Goal: Task Accomplishment & Management: Manage account settings

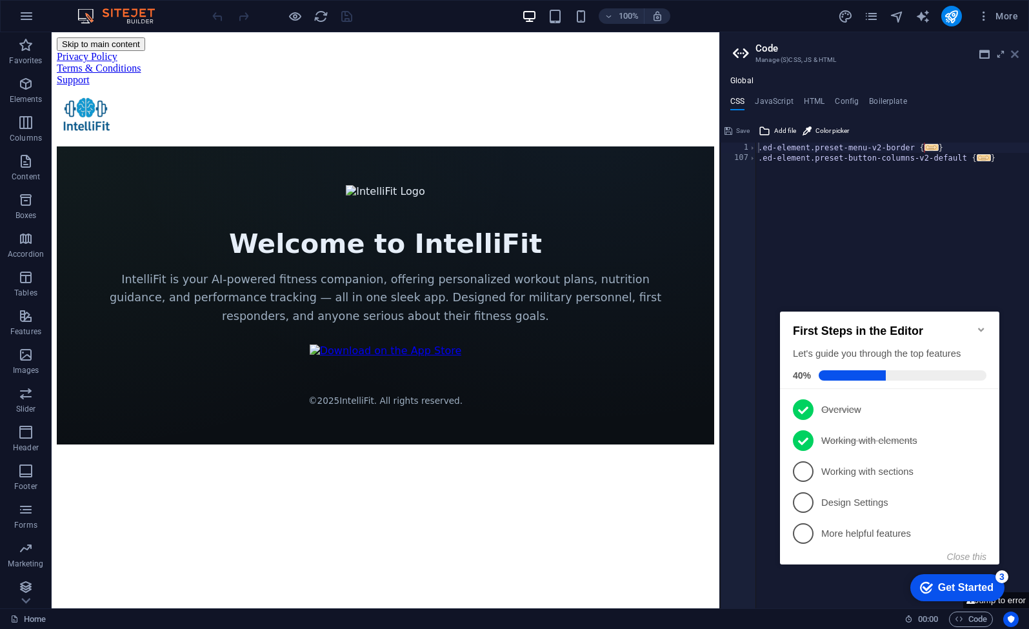
click at [1016, 54] on icon at bounding box center [1015, 54] width 8 height 10
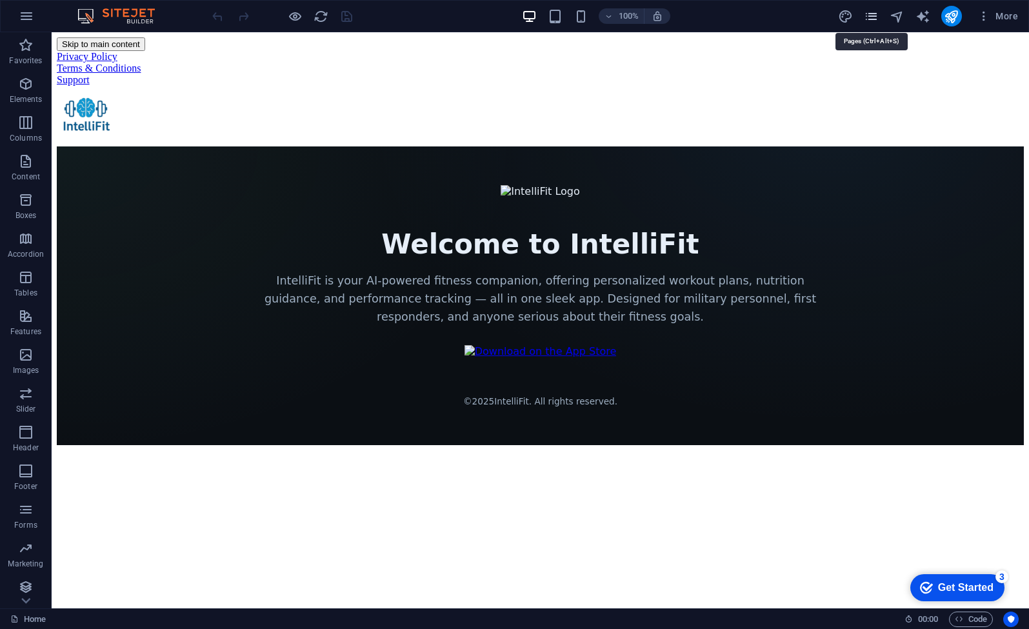
click at [871, 17] on icon "pages" at bounding box center [871, 16] width 15 height 15
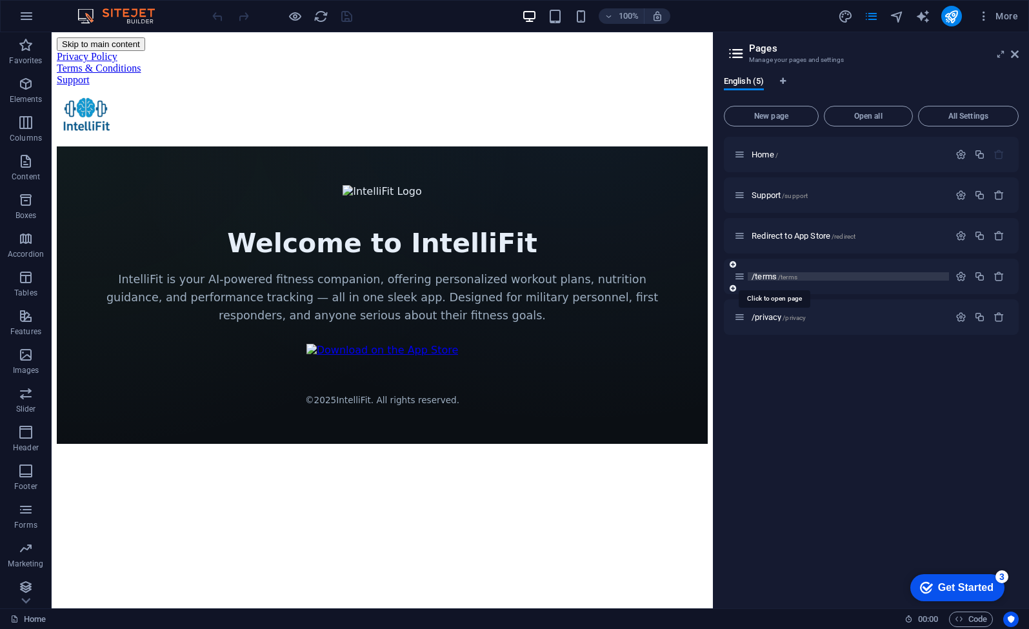
click at [780, 277] on span "/terms" at bounding box center [787, 277] width 19 height 7
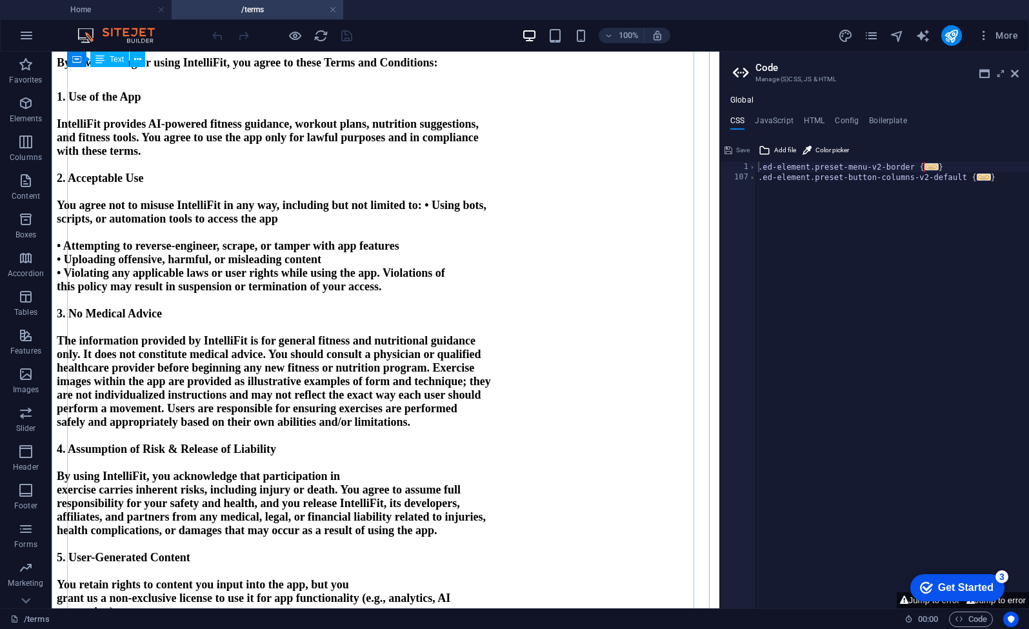
scroll to position [107, 0]
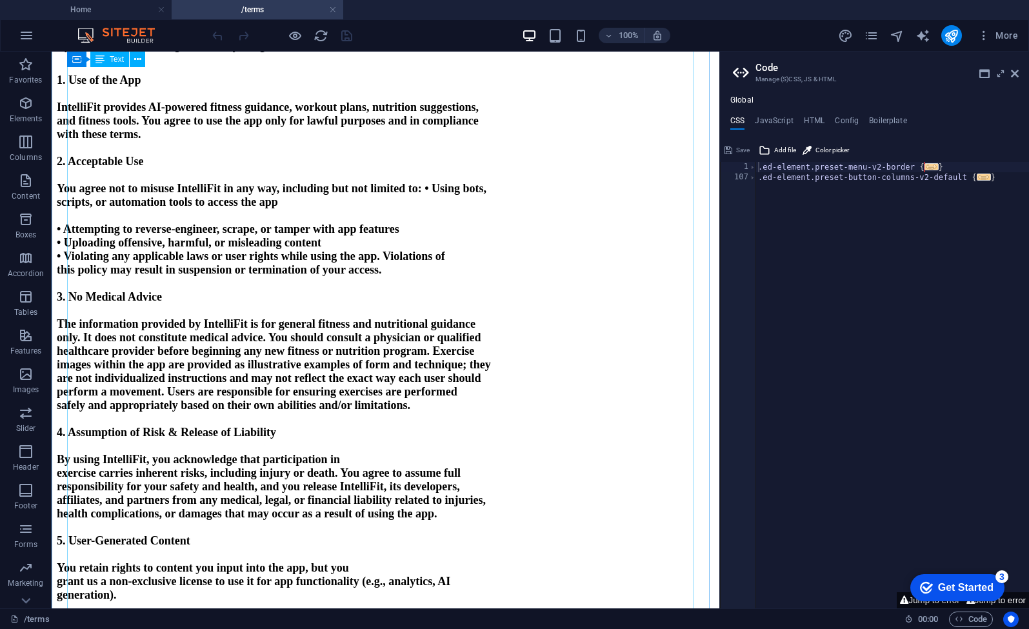
click at [250, 235] on strong "• Attempting to reverse-engineer, scrape, or tamper with app features" at bounding box center [228, 229] width 343 height 13
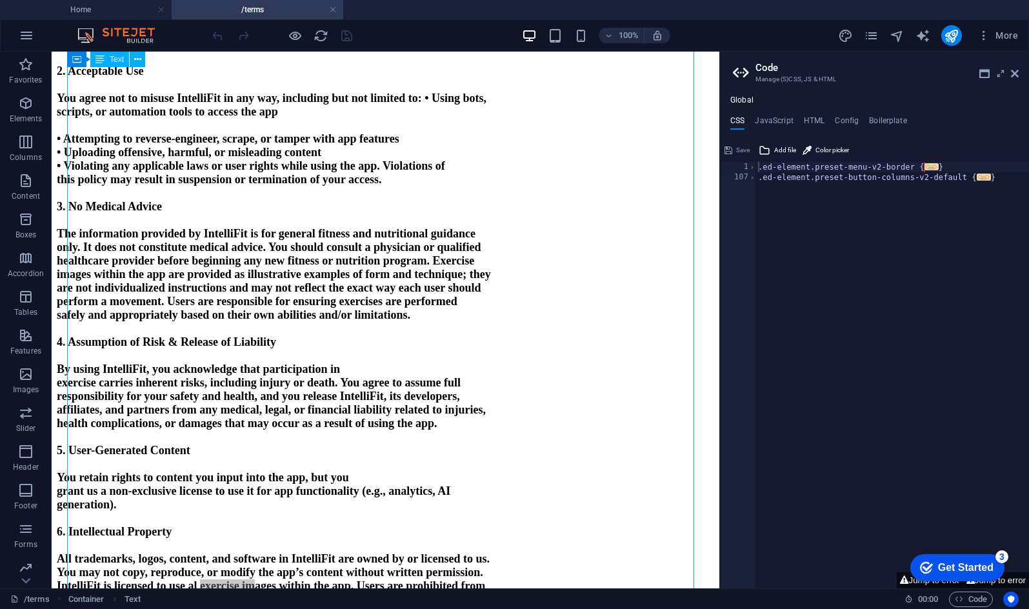
scroll to position [550, 0]
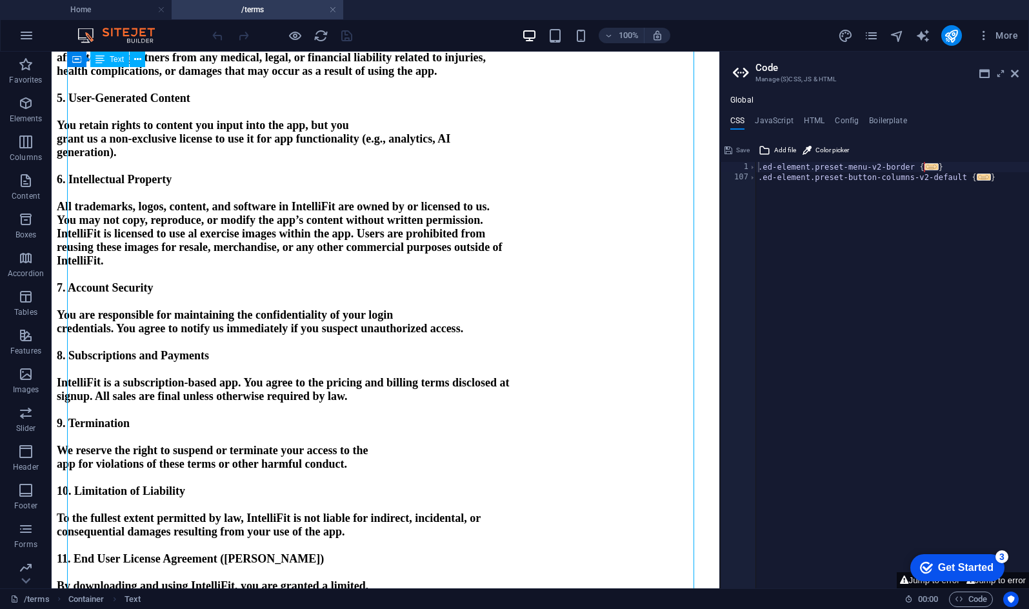
click at [229, 226] on strong "You may not copy, reproduce, or modify the app’s content without written permis…" at bounding box center [270, 220] width 426 height 13
click at [224, 240] on strong "IntelliFit is licensed to use al exercise images within the app. Users are proh…" at bounding box center [271, 233] width 428 height 13
click at [58, 102] on div "IntelliFit Terms and Conditions Effective Date: [DATE] By downloading or using …" at bounding box center [385, 196] width 657 height 1350
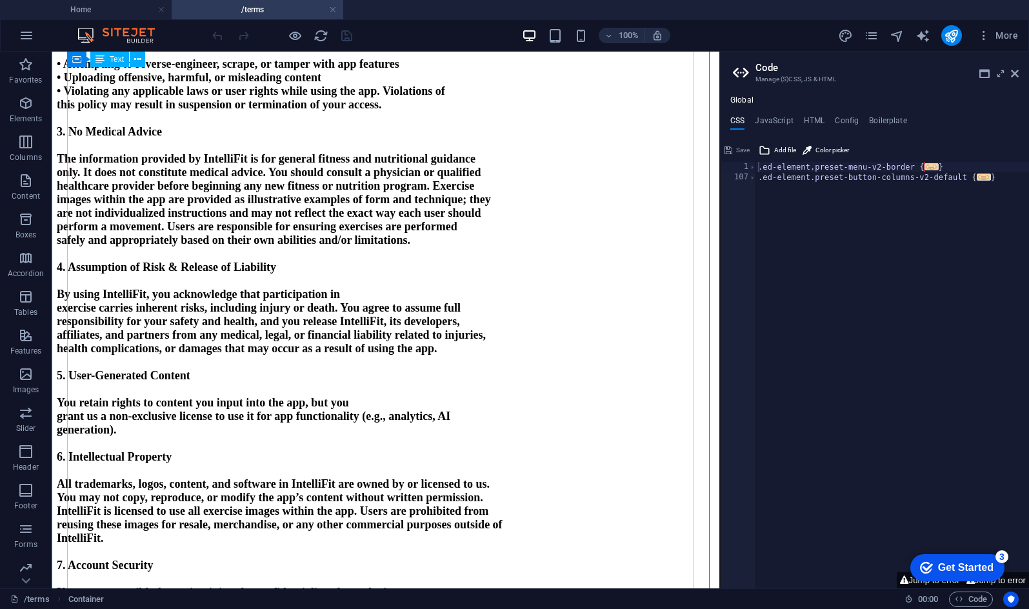
scroll to position [0, 0]
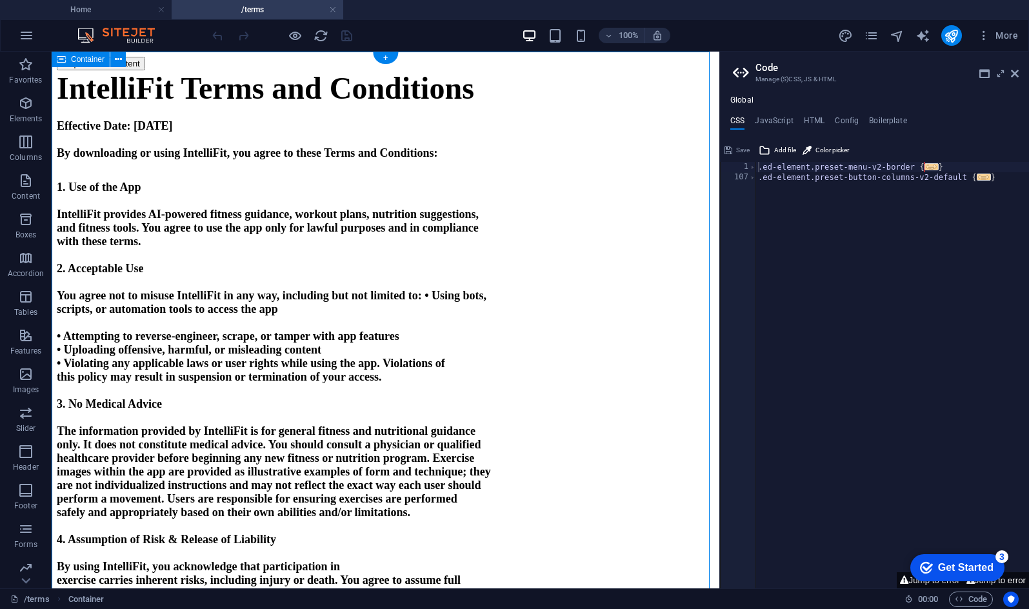
click at [114, 99] on icon at bounding box center [114, 96] width 7 height 14
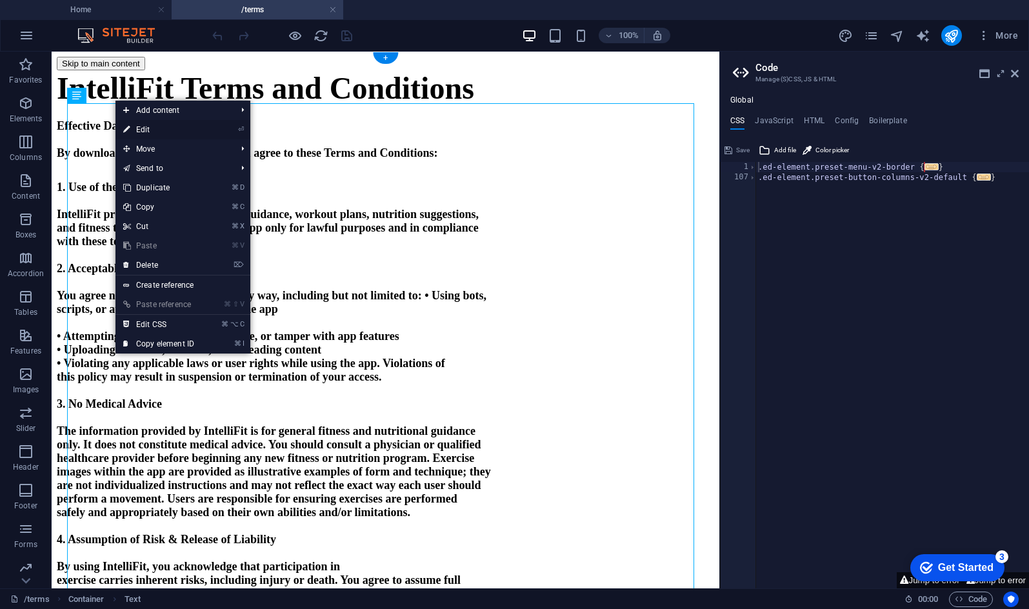
click at [154, 132] on link "⏎ Edit" at bounding box center [158, 129] width 86 height 19
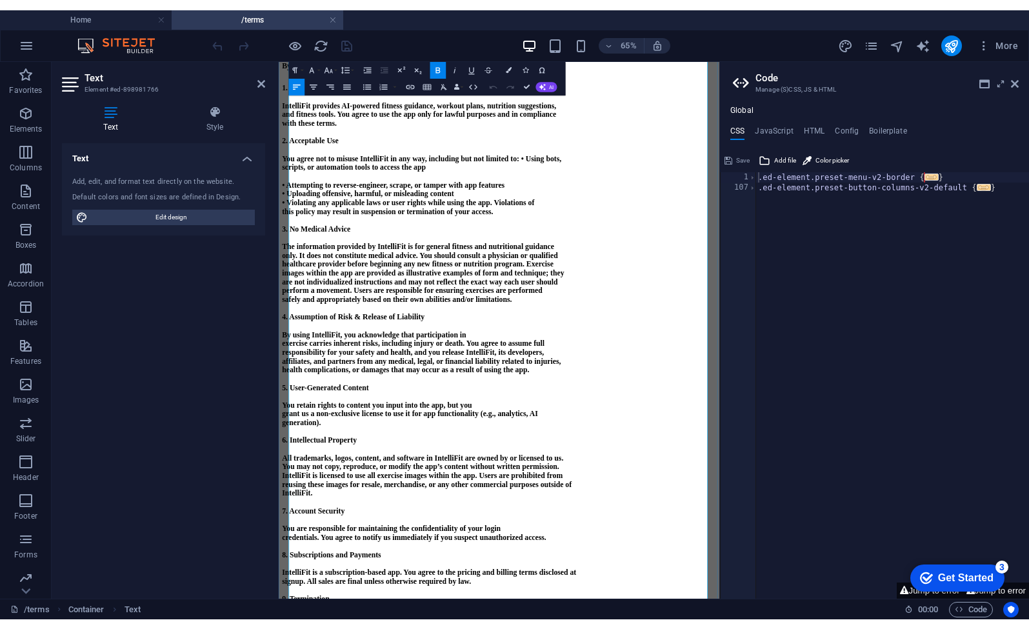
scroll to position [105, 0]
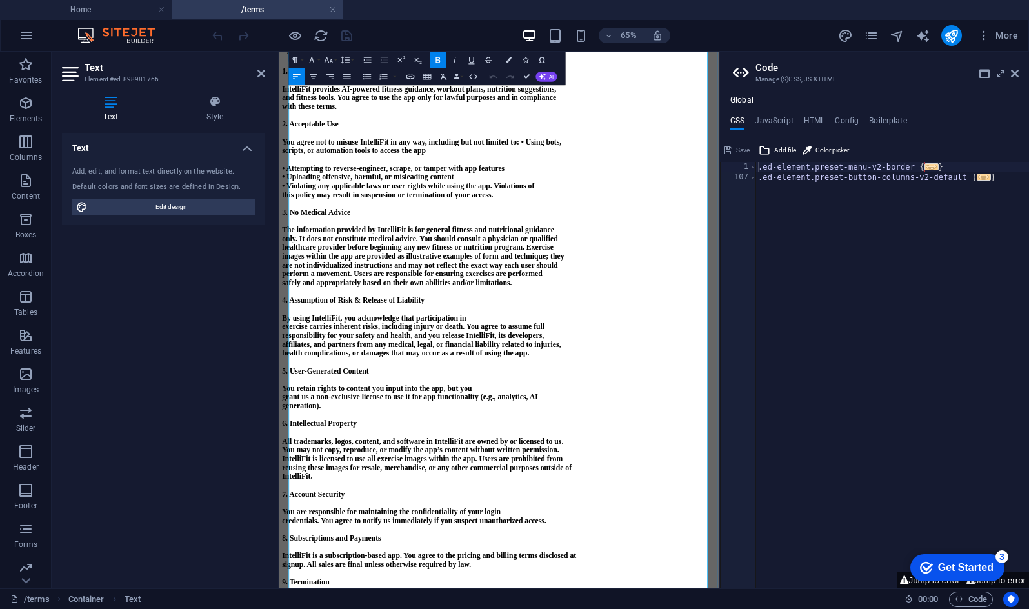
click at [511, 468] on strong "By using IntelliFit, you acknowledge that participation in" at bounding box center [425, 461] width 283 height 13
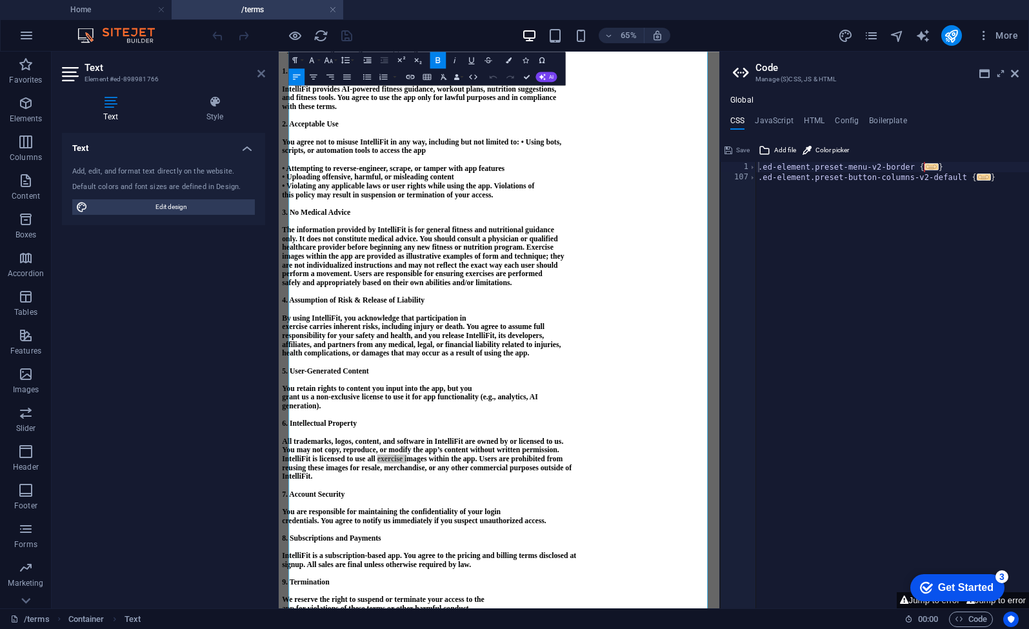
click at [259, 72] on icon at bounding box center [261, 73] width 8 height 10
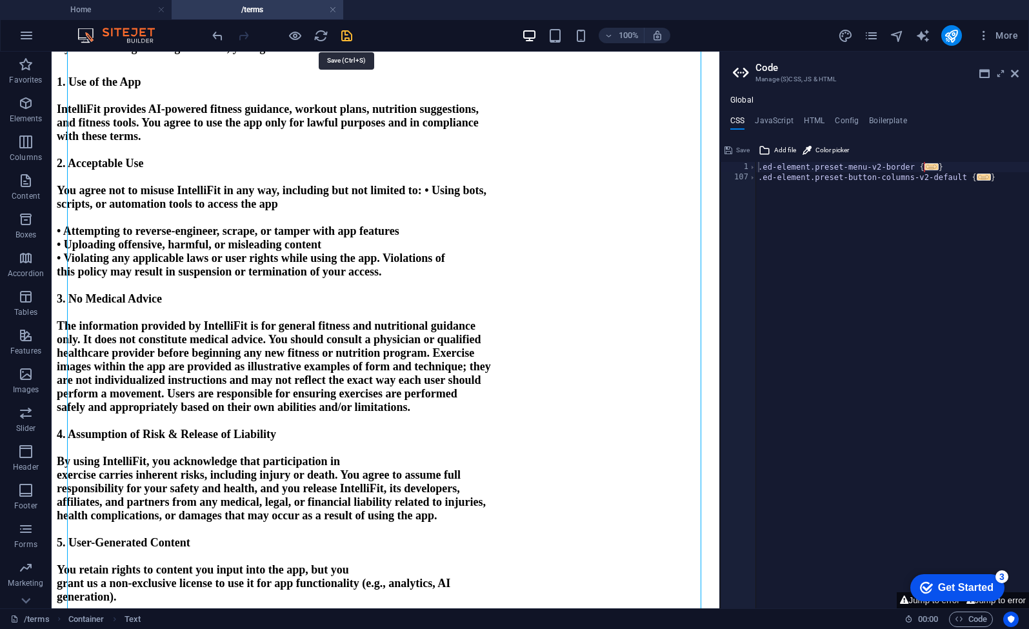
click at [345, 38] on icon "save" at bounding box center [346, 35] width 15 height 15
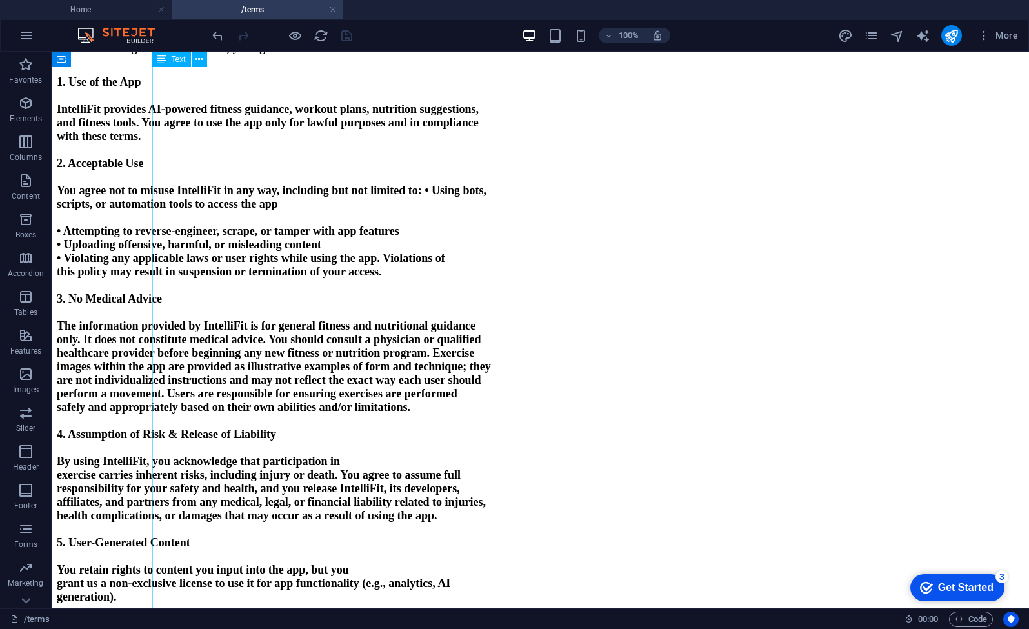
scroll to position [0, 0]
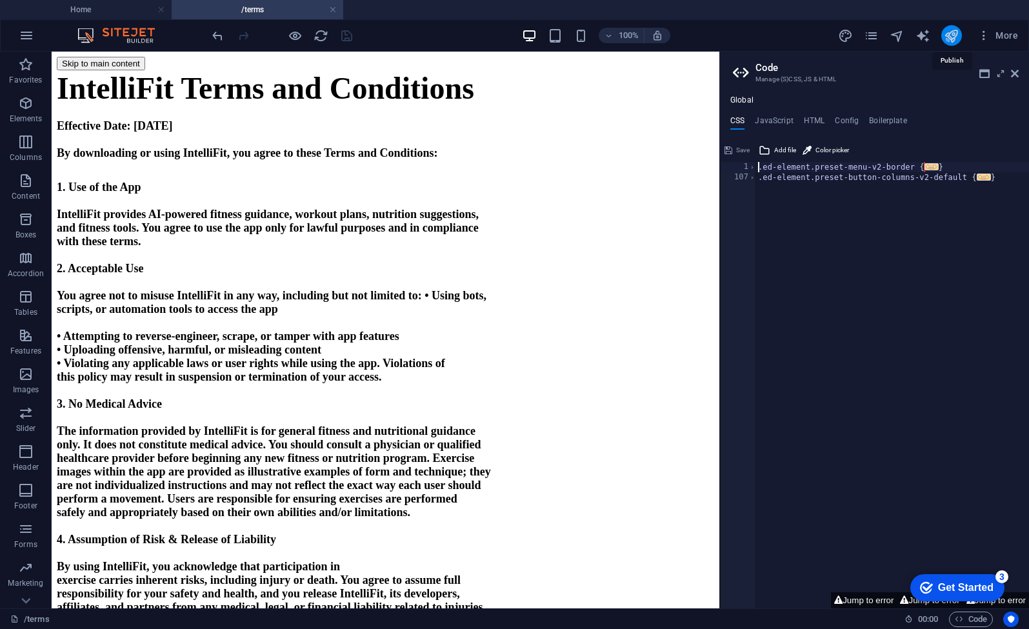
click at [954, 35] on icon "publish" at bounding box center [951, 35] width 15 height 15
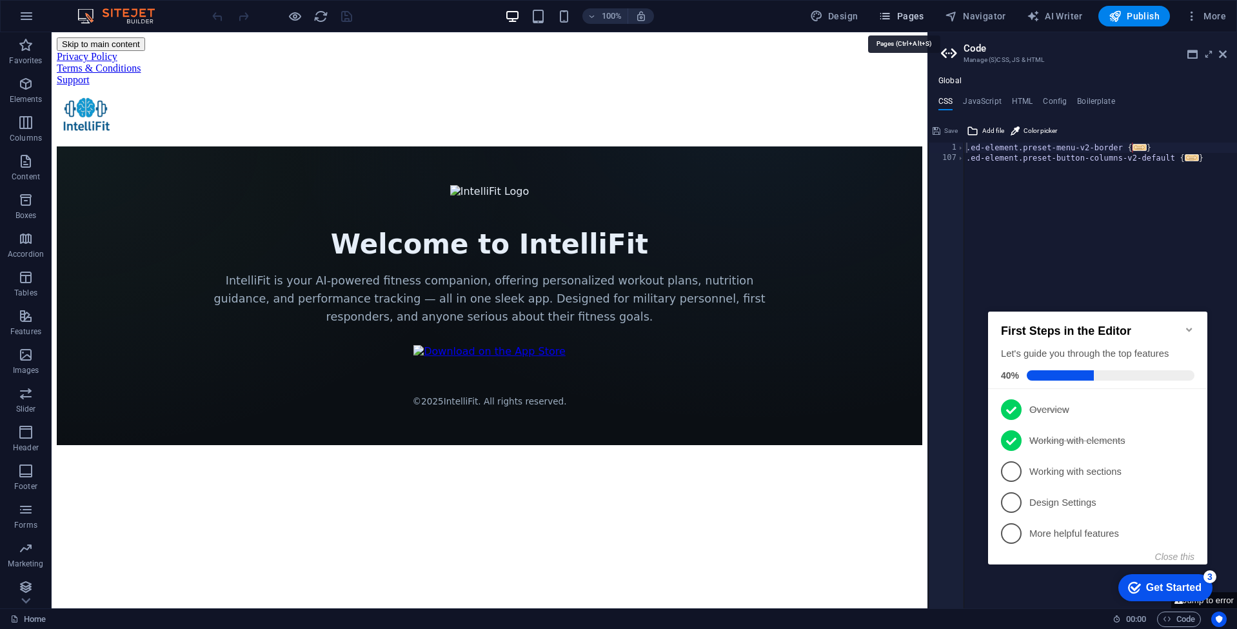
click at [911, 22] on span "Pages" at bounding box center [901, 16] width 45 height 13
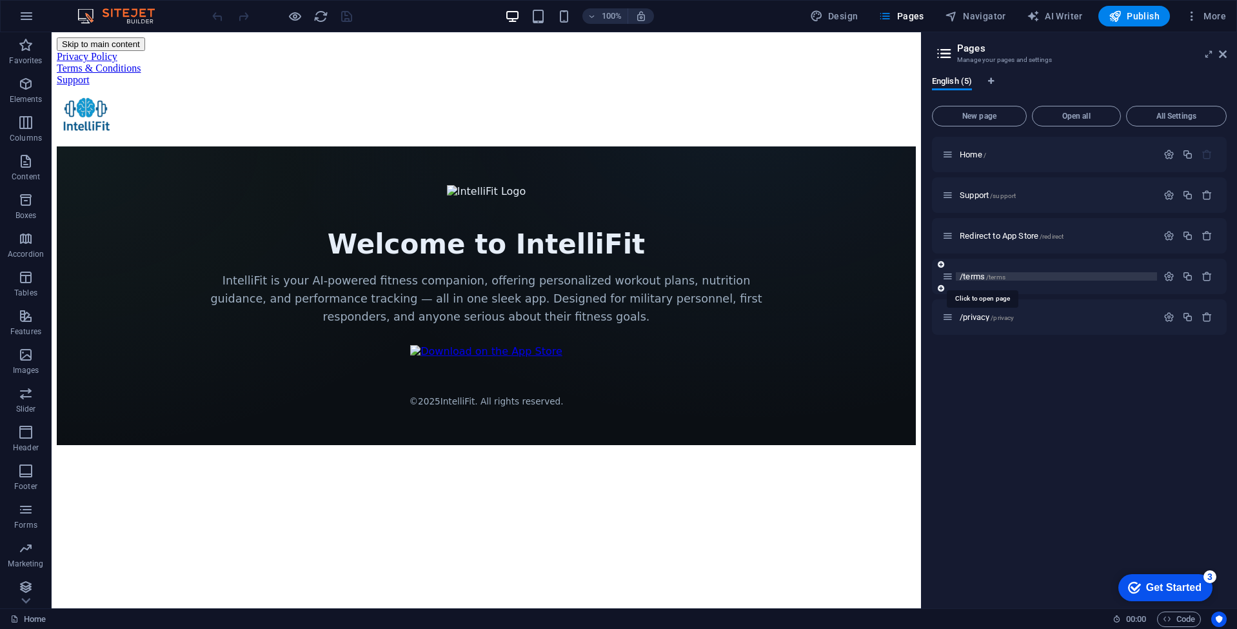
click at [983, 277] on span "/terms /terms" at bounding box center [983, 277] width 46 height 10
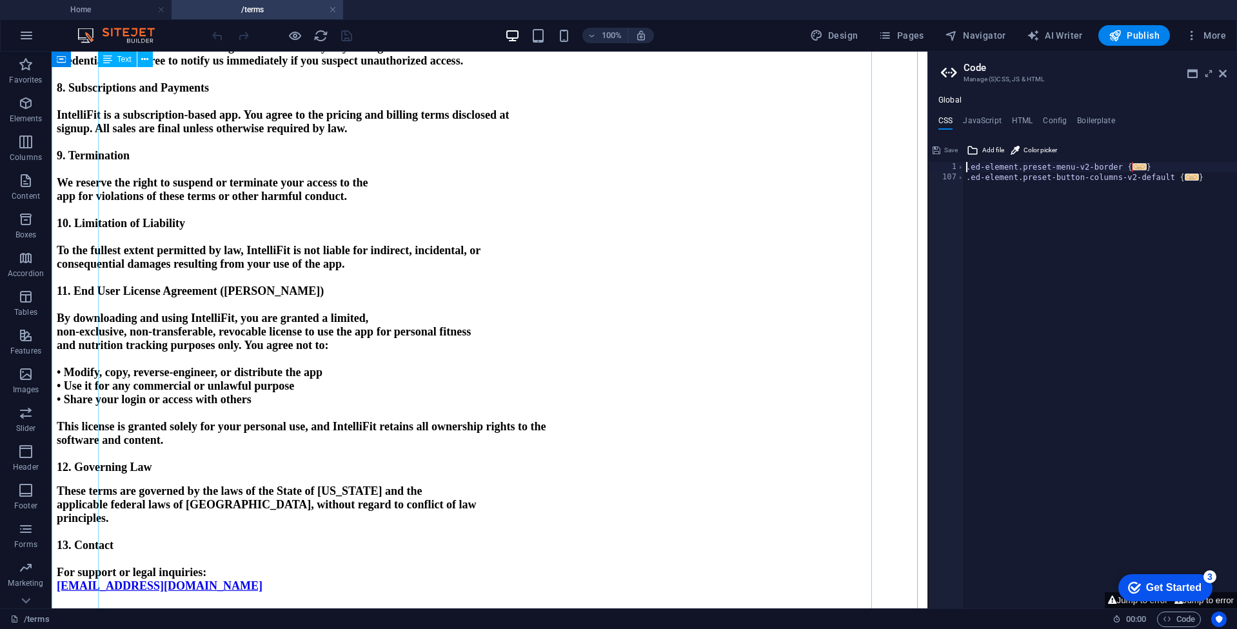
scroll to position [852, 0]
click at [335, 447] on p "software and content." at bounding box center [490, 441] width 866 height 14
click at [245, 447] on p "software and content." at bounding box center [490, 441] width 866 height 14
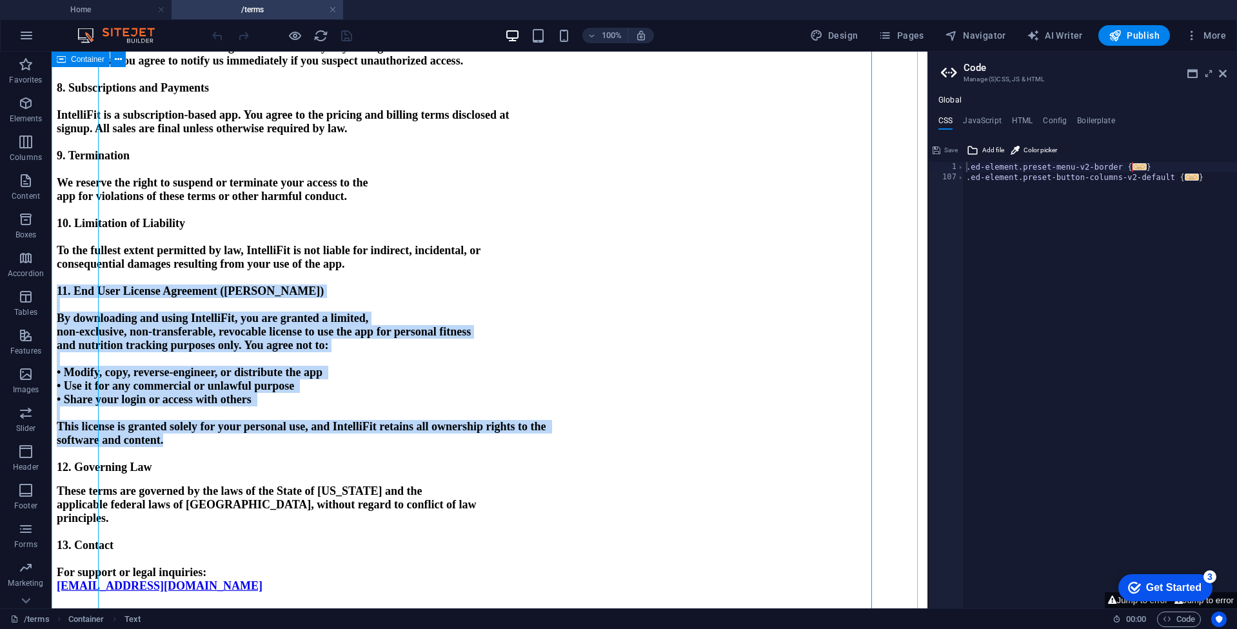
drag, startPoint x: 243, startPoint y: 445, endPoint x: 74, endPoint y: 288, distance: 231.0
paste div
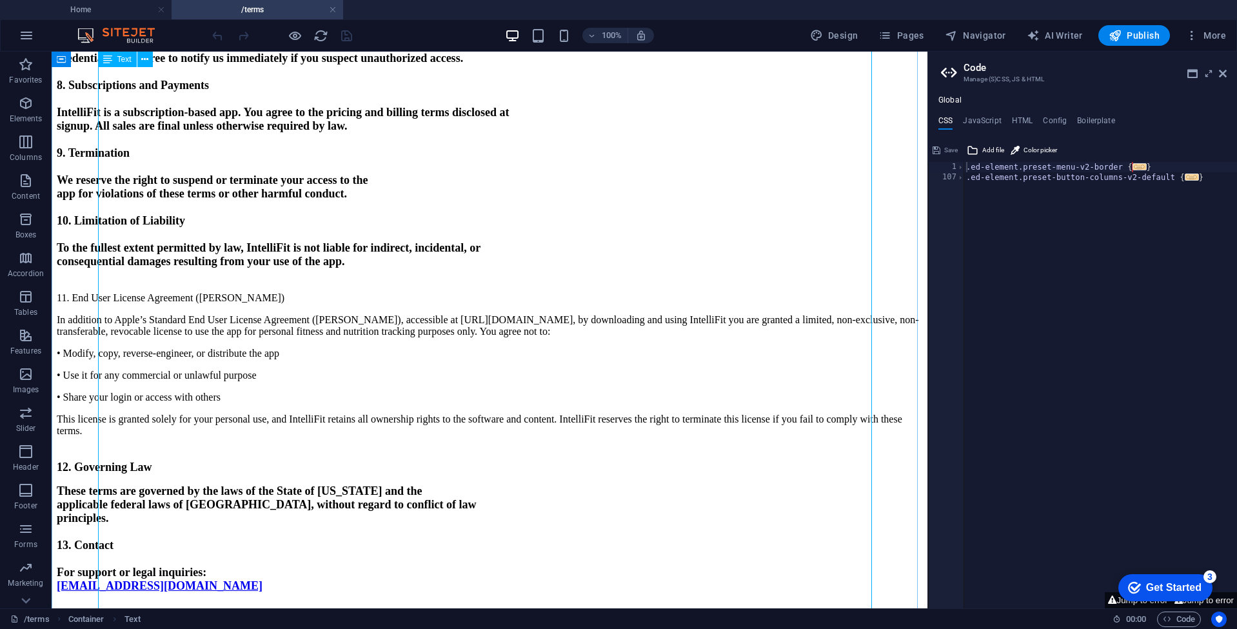
click at [288, 334] on p "In addition to Apple’s Standard End User License Agreement (EULA), accessible a…" at bounding box center [490, 325] width 866 height 23
click at [401, 414] on p "This license is granted solely for your personal use, and IntelliFit retains al…" at bounding box center [490, 425] width 866 height 23
click at [239, 245] on strong "To the fullest extent permitted by law, IntelliFit is not liable for indirect, …" at bounding box center [269, 247] width 424 height 13
click at [418, 461] on p "12. Governing Law" at bounding box center [490, 468] width 866 height 14
click at [319, 37] on icon "reload" at bounding box center [321, 35] width 15 height 15
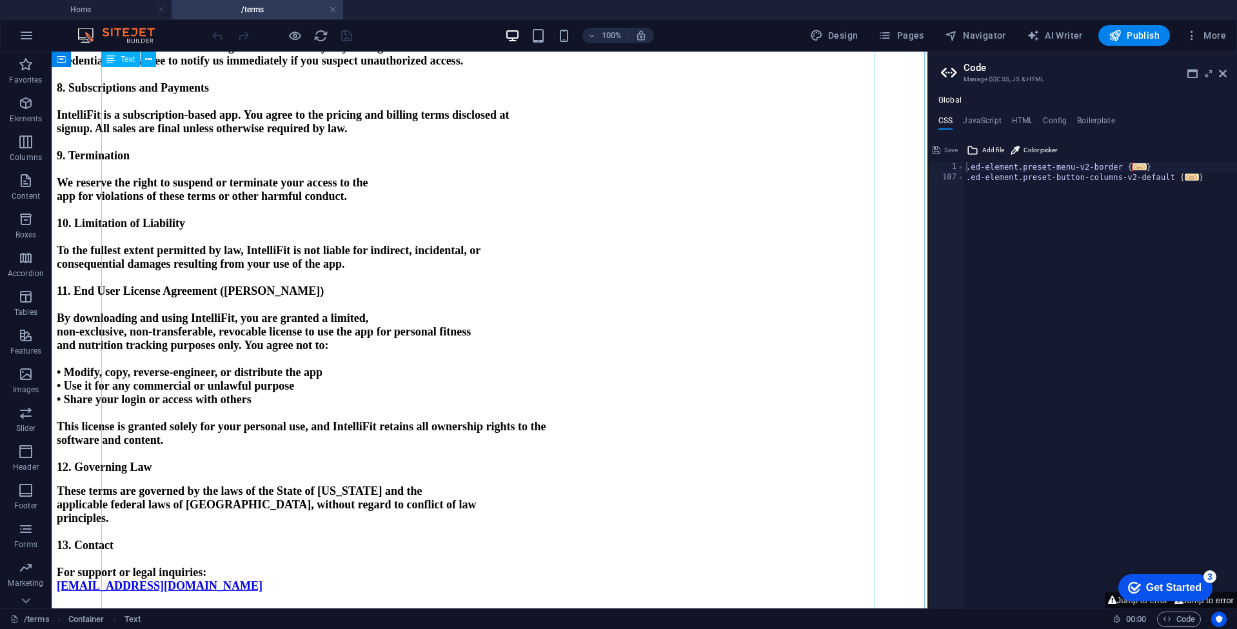
scroll to position [932, 0]
drag, startPoint x: 394, startPoint y: 363, endPoint x: 413, endPoint y: 358, distance: 20.0
click at [394, 363] on p at bounding box center [490, 359] width 866 height 14
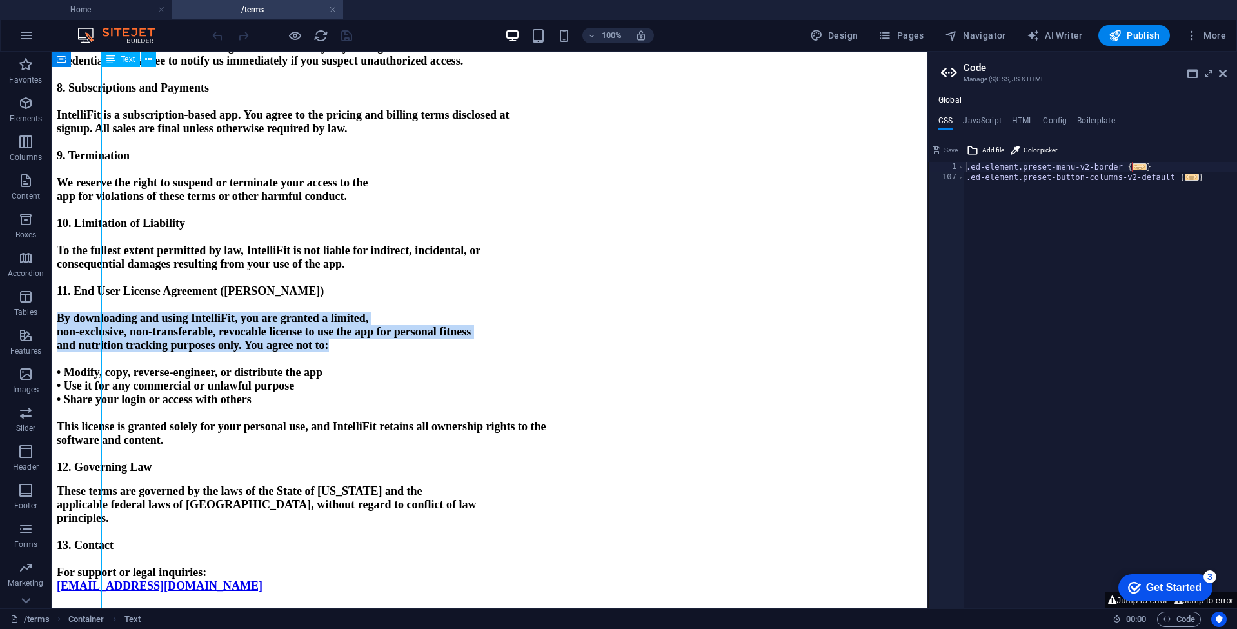
drag, startPoint x: 417, startPoint y: 349, endPoint x: 104, endPoint y: 313, distance: 315.0
click at [341, 339] on p "non-exclusive, non-transferable, revocable license to use the app for personal …" at bounding box center [490, 332] width 866 height 14
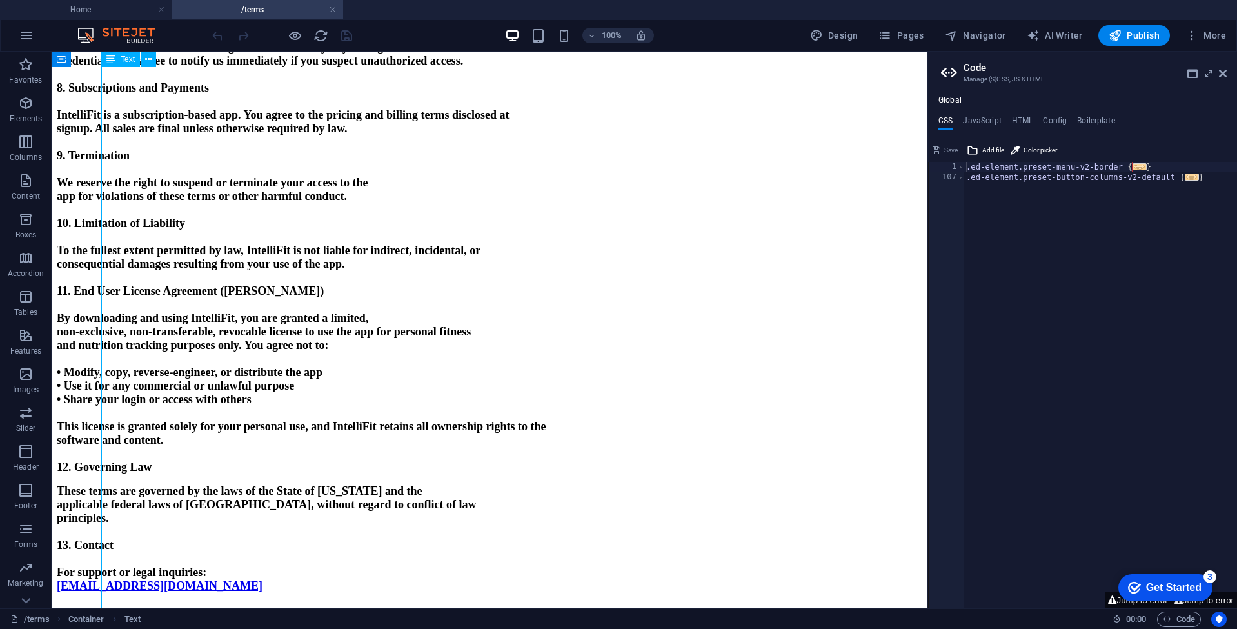
click at [329, 346] on strong "and nutrition tracking purposes only. You agree not to:" at bounding box center [193, 345] width 272 height 13
click at [376, 363] on p at bounding box center [490, 359] width 866 height 14
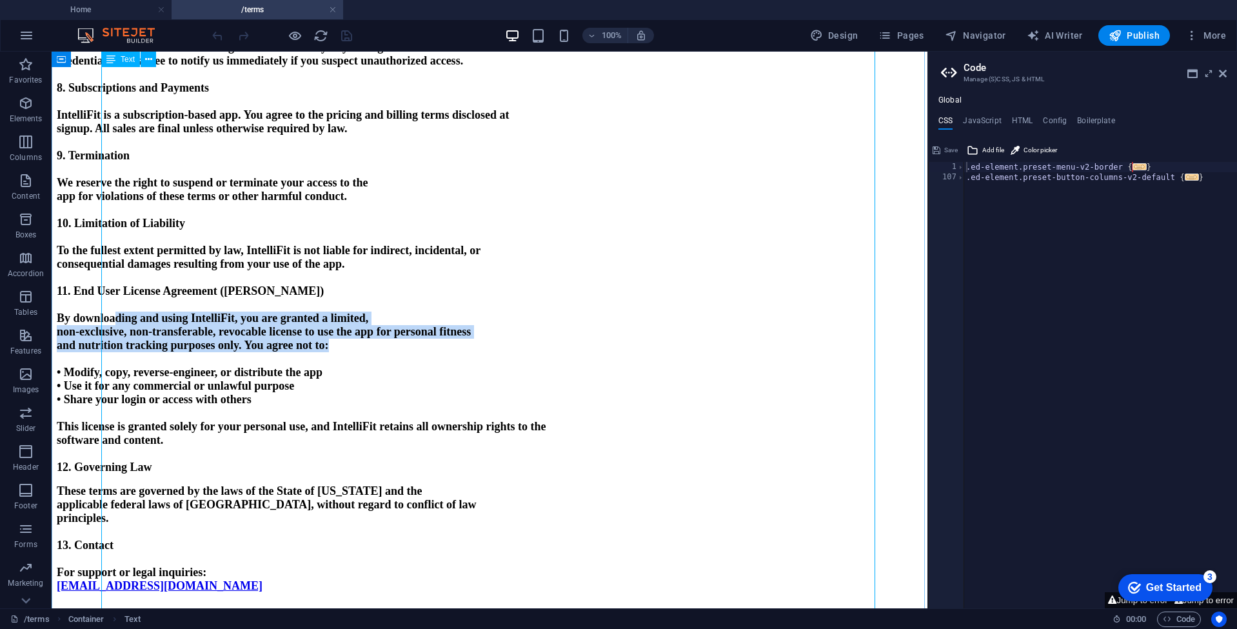
drag, startPoint x: 417, startPoint y: 350, endPoint x: 168, endPoint y: 320, distance: 250.8
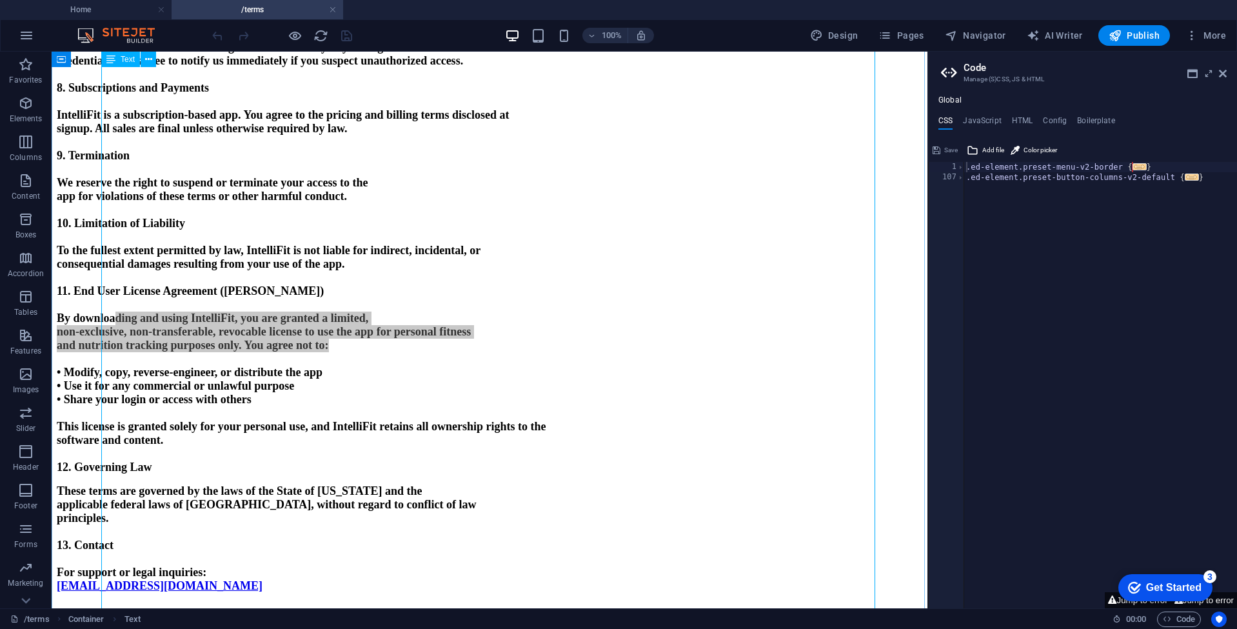
drag, startPoint x: 419, startPoint y: 579, endPoint x: 389, endPoint y: 331, distance: 249.6
click at [389, 331] on strong "non-exclusive, non-transferable, revocable license to use the app for personal …" at bounding box center [264, 331] width 414 height 13
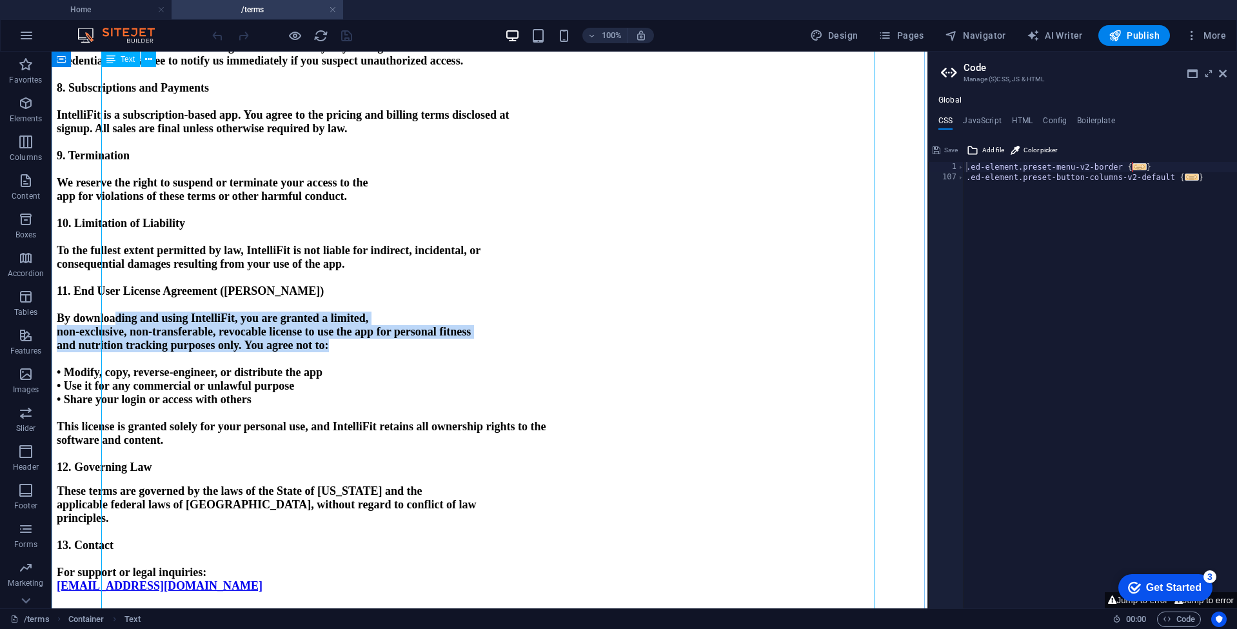
click at [416, 345] on p "and nutrition tracking purposes only. You agree not to:" at bounding box center [490, 346] width 866 height 14
drag, startPoint x: 421, startPoint y: 347, endPoint x: 92, endPoint y: 317, distance: 331.1
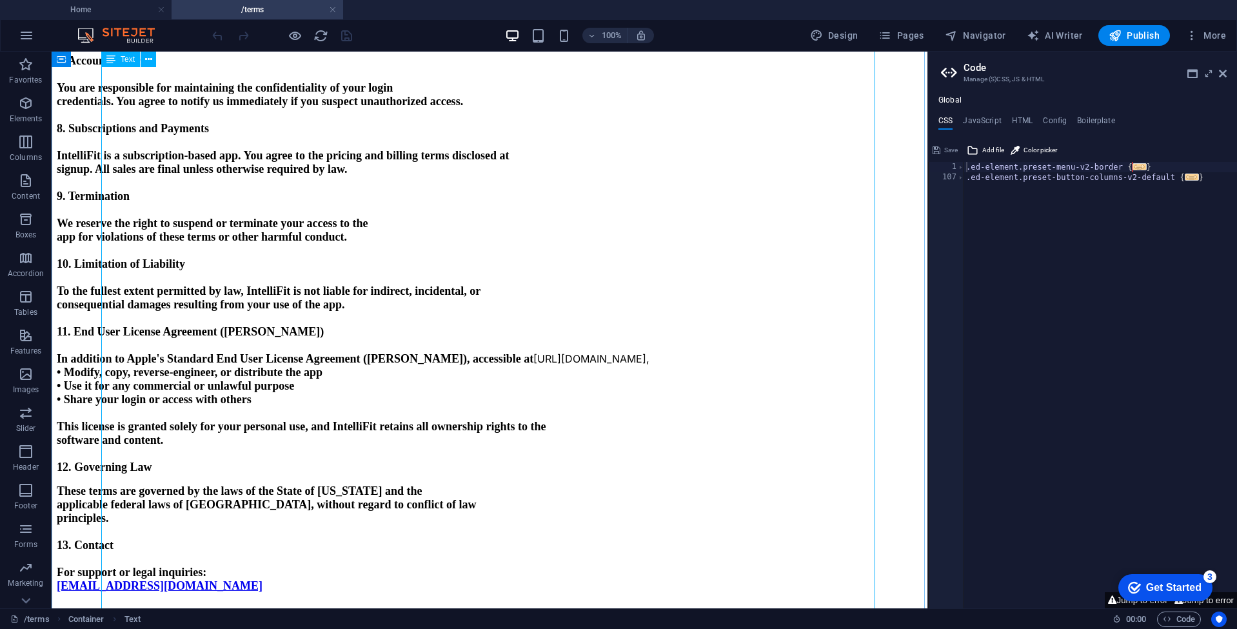
drag, startPoint x: 477, startPoint y: 330, endPoint x: 561, endPoint y: 315, distance: 84.5
click at [561, 352] on p "In addition to Apple's Standard End User License Agreement (EULA), accessible a…" at bounding box center [490, 359] width 866 height 14
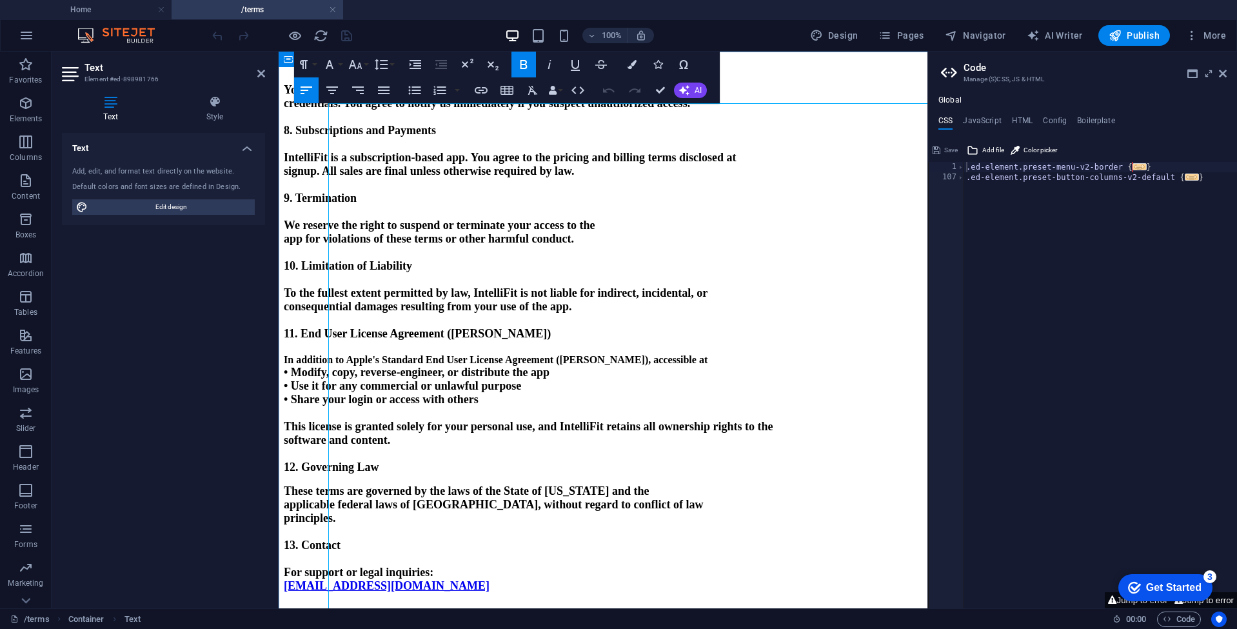
scroll to position [0, 0]
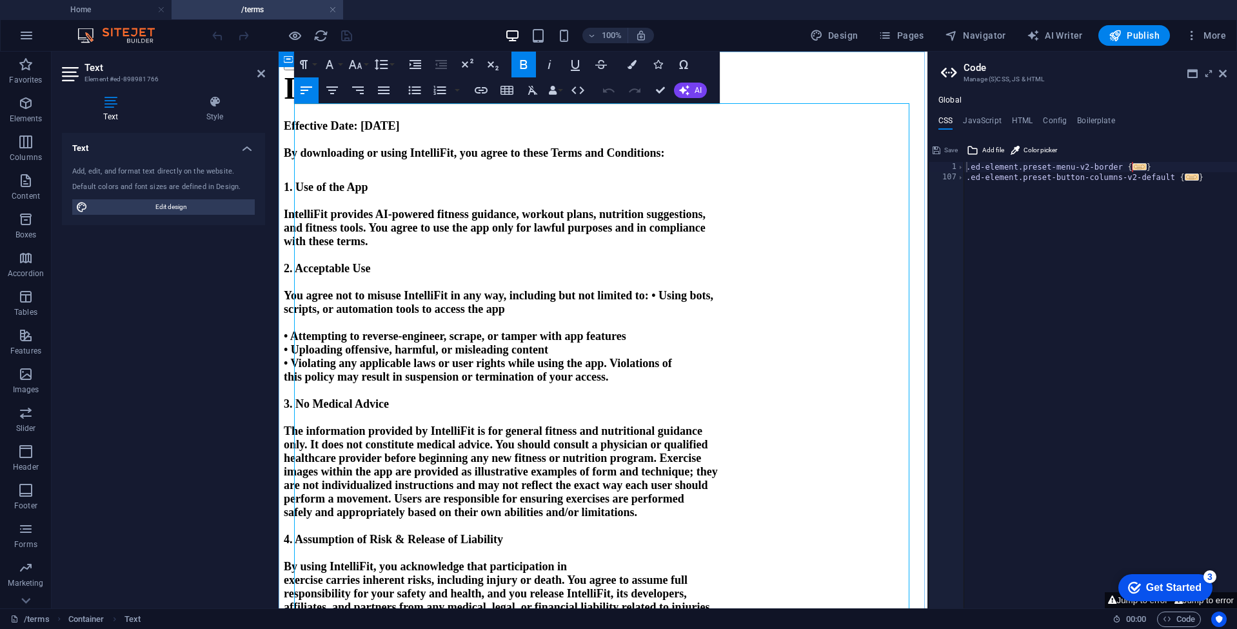
click at [472, 208] on p at bounding box center [603, 201] width 639 height 14
click at [263, 74] on icon at bounding box center [261, 73] width 8 height 10
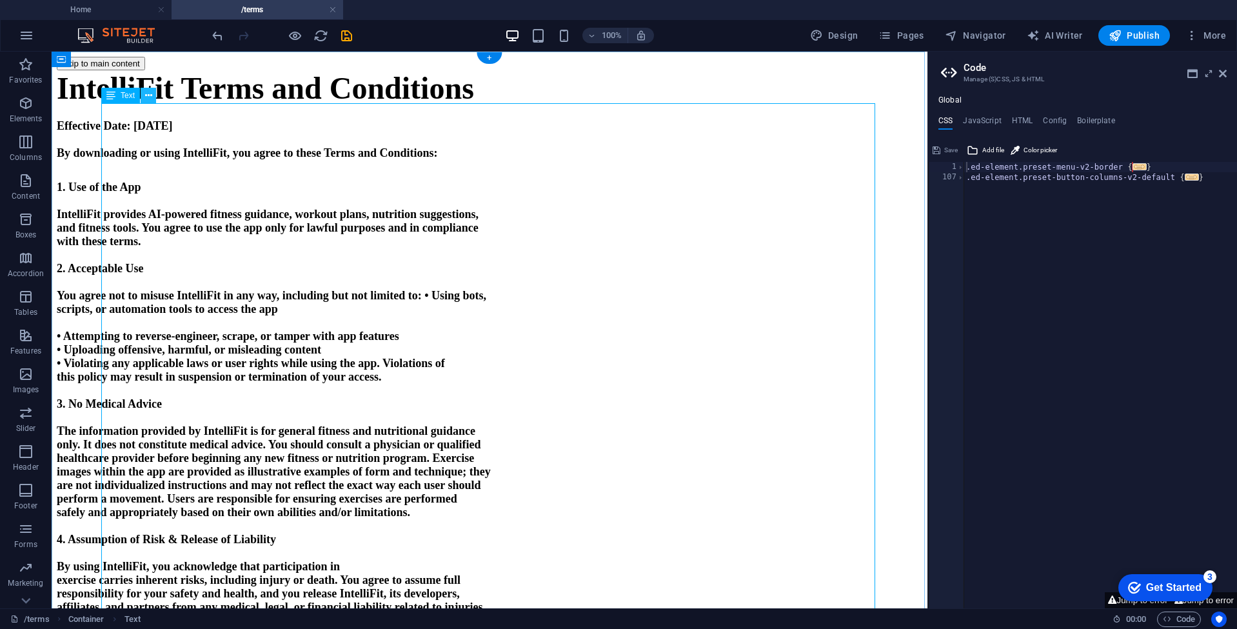
click at [148, 97] on icon at bounding box center [148, 96] width 7 height 14
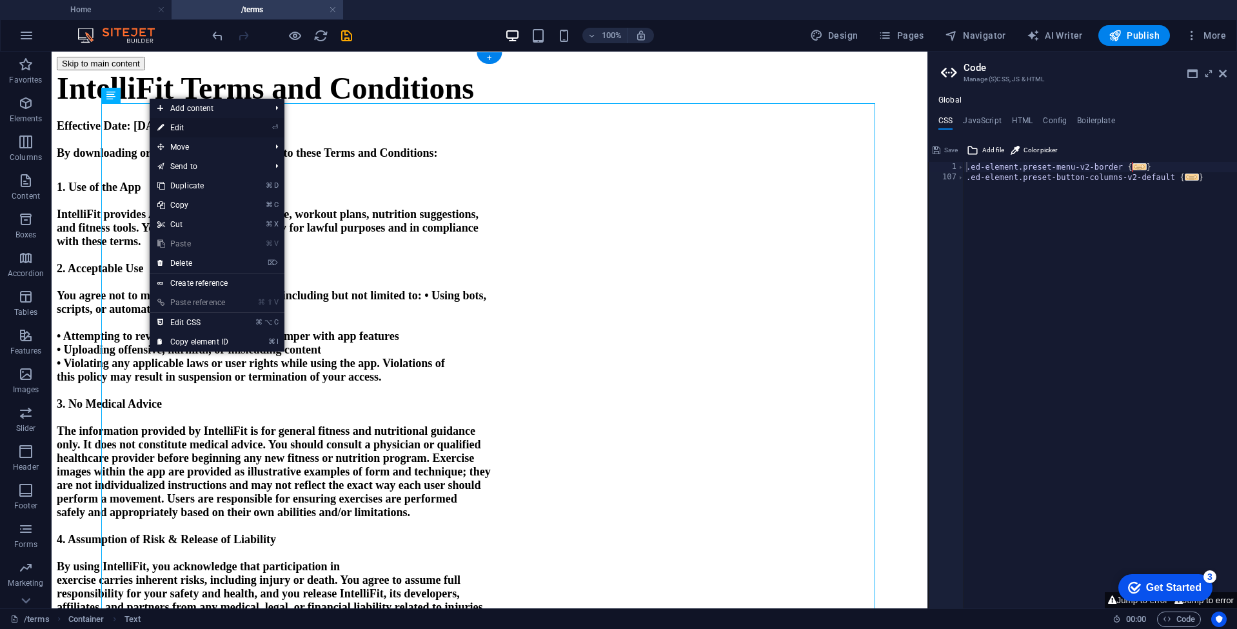
click at [190, 130] on link "⏎ Edit" at bounding box center [193, 127] width 86 height 19
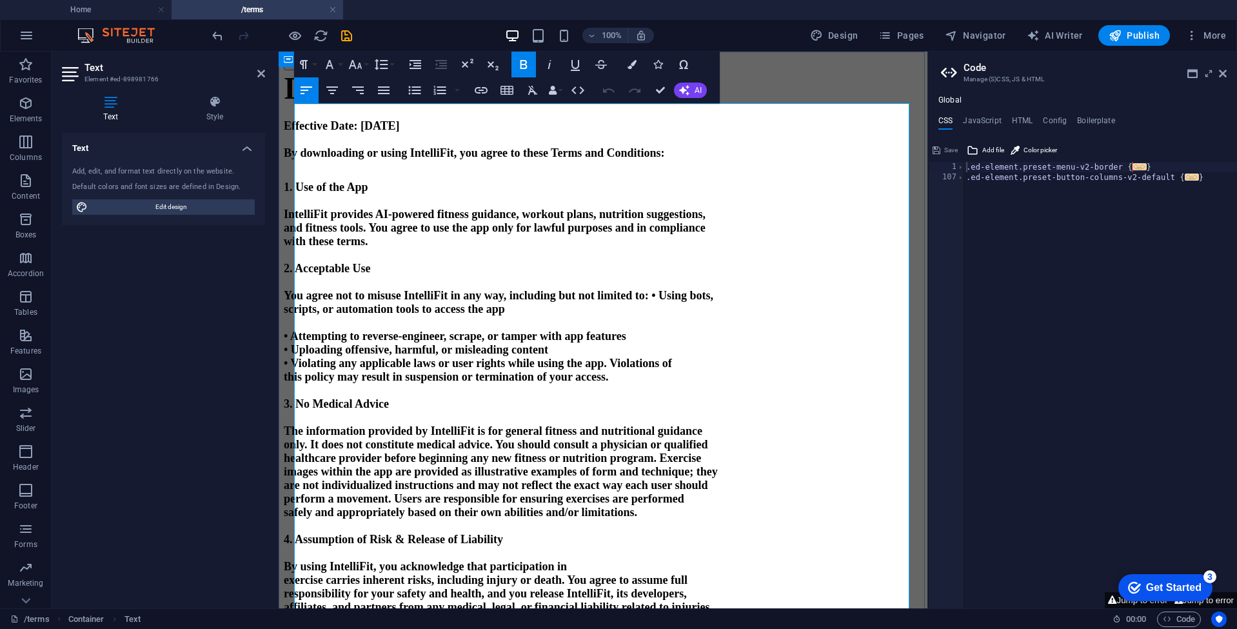
click at [510, 221] on strong "IntelliFit provides AI-powered fitness guidance, workout plans, nutrition sugge…" at bounding box center [495, 214] width 422 height 13
click at [631, 437] on strong "The information provided by IntelliFit is for general fitness and nutritional g…" at bounding box center [493, 431] width 419 height 13
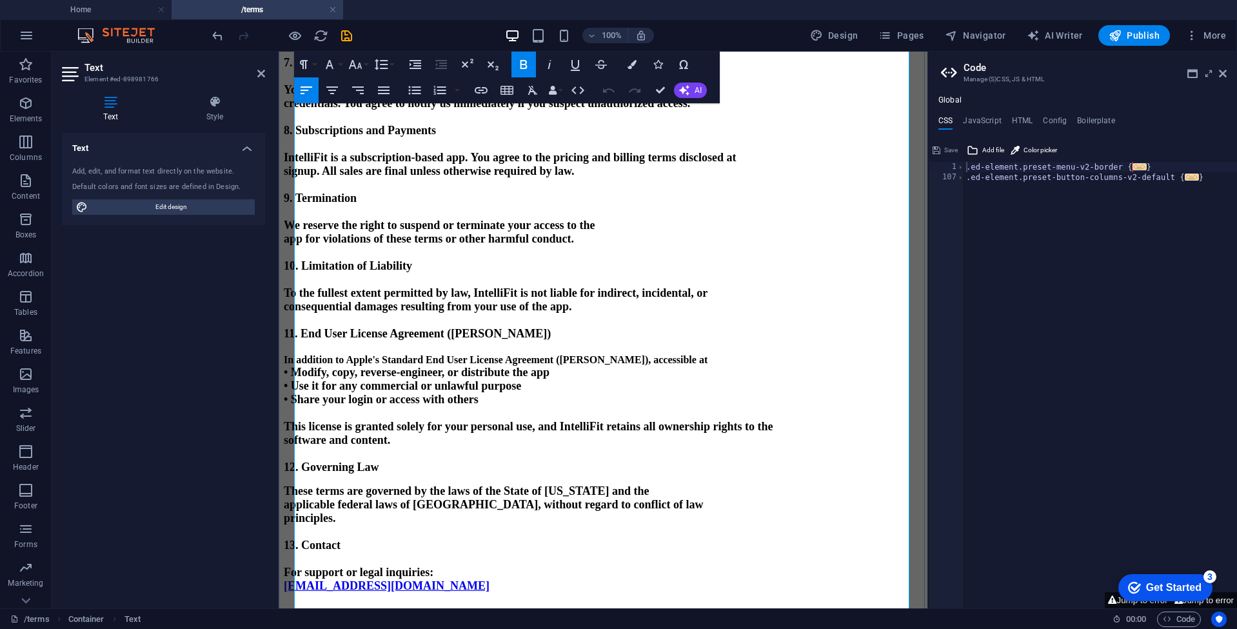
scroll to position [862, 0]
click at [448, 447] on p "software and content." at bounding box center [603, 441] width 639 height 14
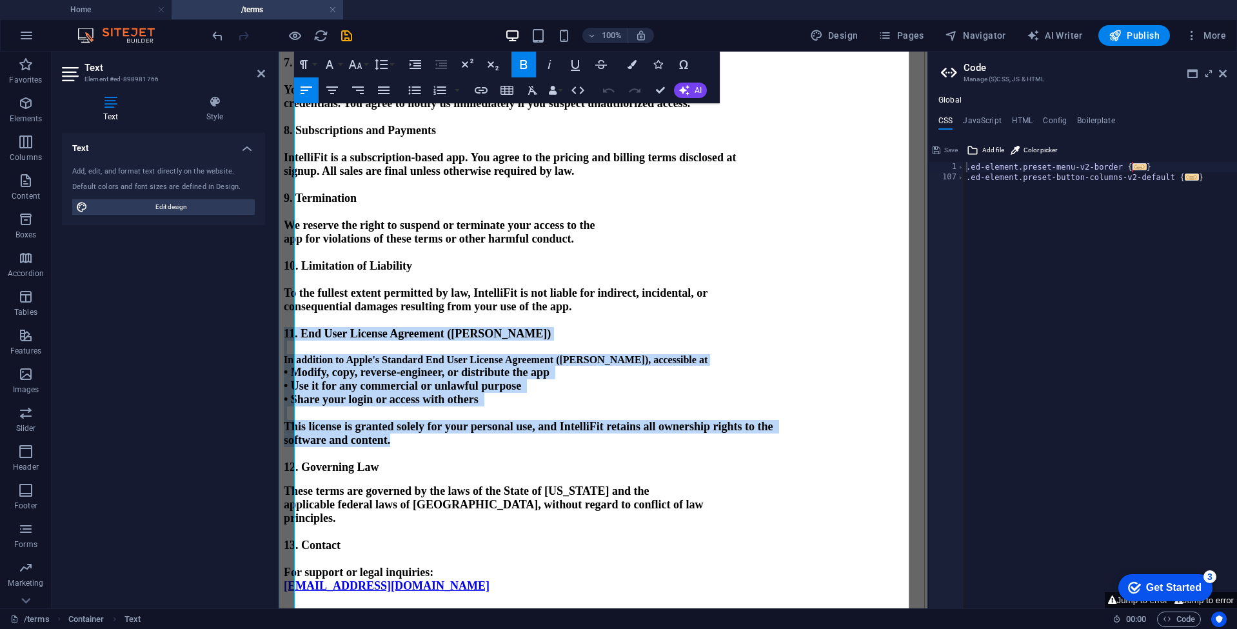
drag, startPoint x: 454, startPoint y: 477, endPoint x: 295, endPoint y: 356, distance: 200.3
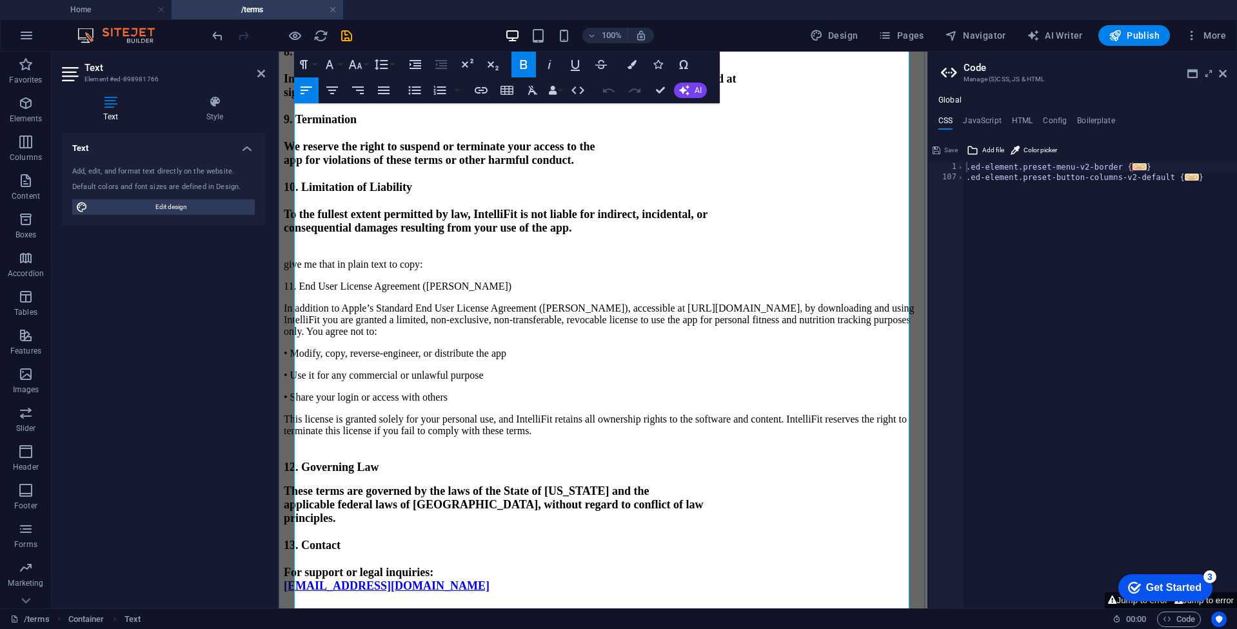
scroll to position [832, 0]
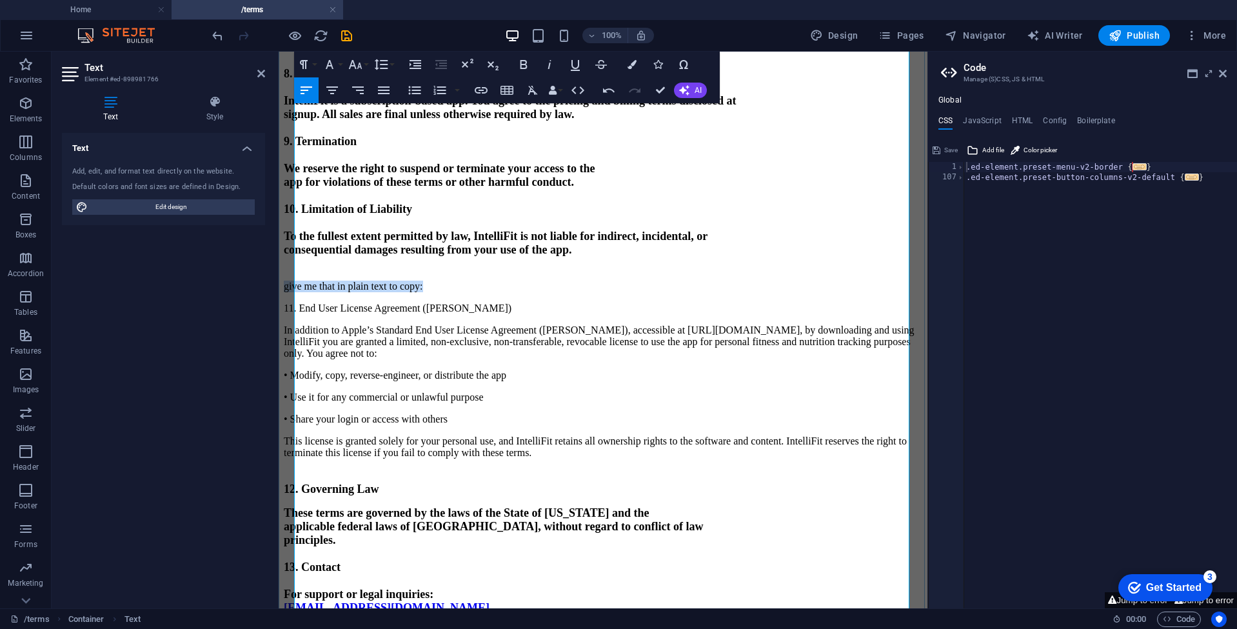
drag, startPoint x: 474, startPoint y: 392, endPoint x: 296, endPoint y: 391, distance: 177.4
click at [296, 292] on p "give me that in plain text to copy:" at bounding box center [603, 287] width 639 height 12
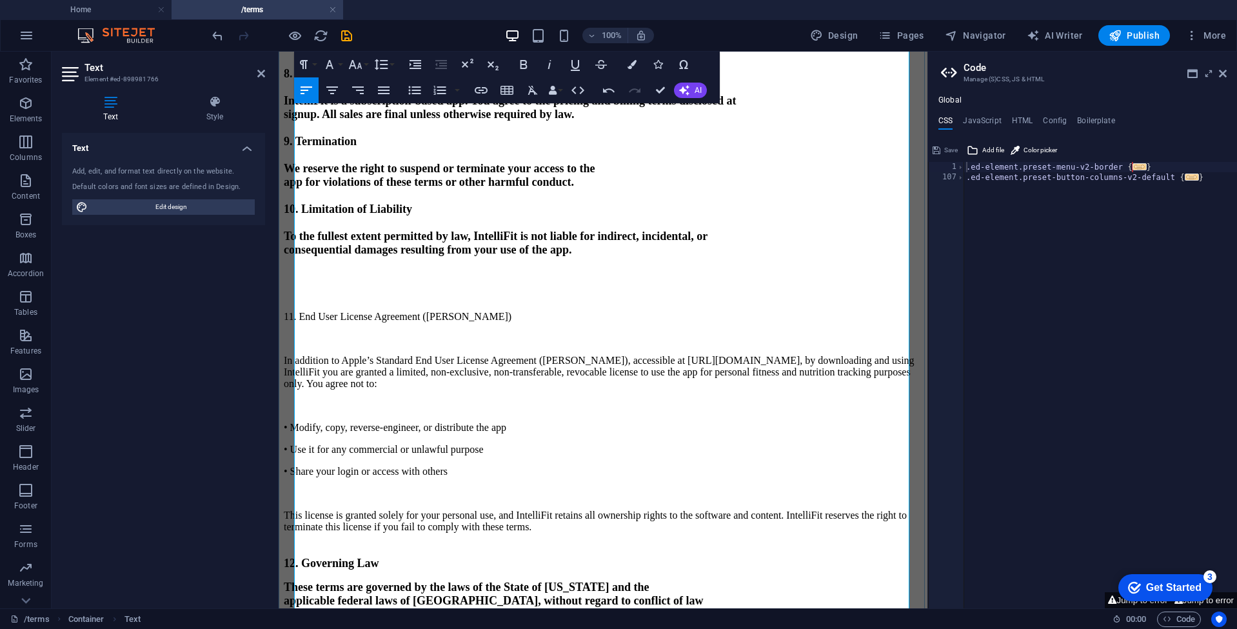
click at [355, 301] on p at bounding box center [603, 295] width 639 height 12
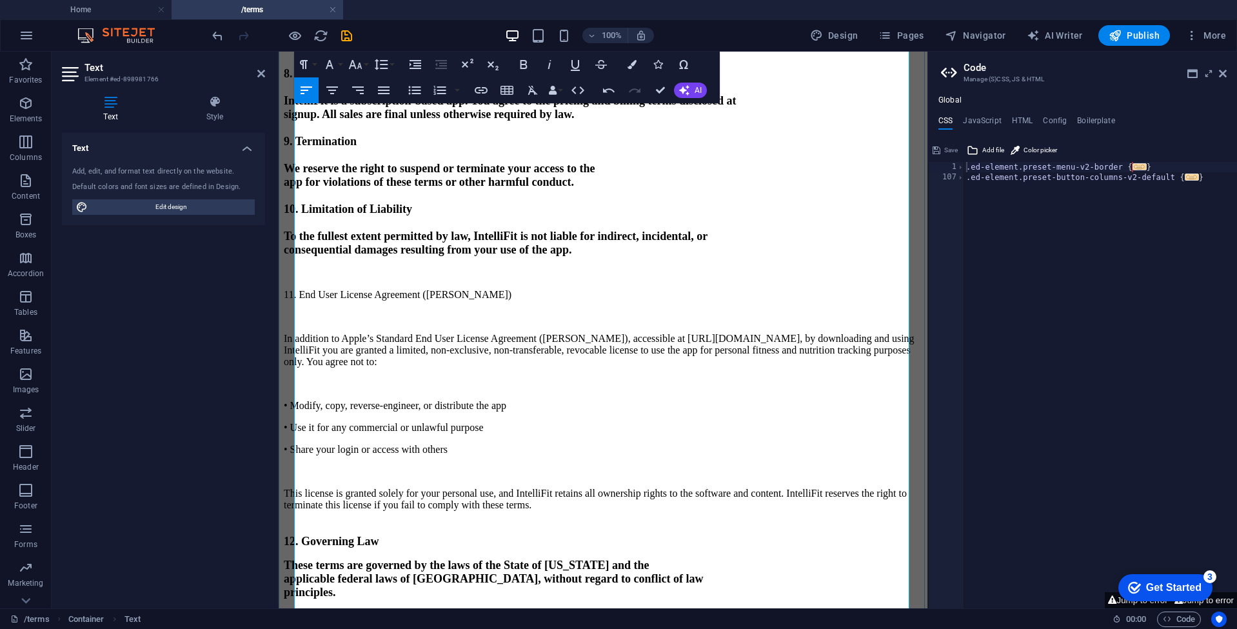
click at [489, 301] on p "11. End User License Agreement ([PERSON_NAME])" at bounding box center [603, 295] width 639 height 12
drag, startPoint x: 486, startPoint y: 358, endPoint x: 463, endPoint y: 361, distance: 22.8
click at [463, 256] on strong "consequential damages resulting from your use of the app." at bounding box center [428, 249] width 288 height 13
click at [627, 61] on button "Colors" at bounding box center [632, 65] width 25 height 26
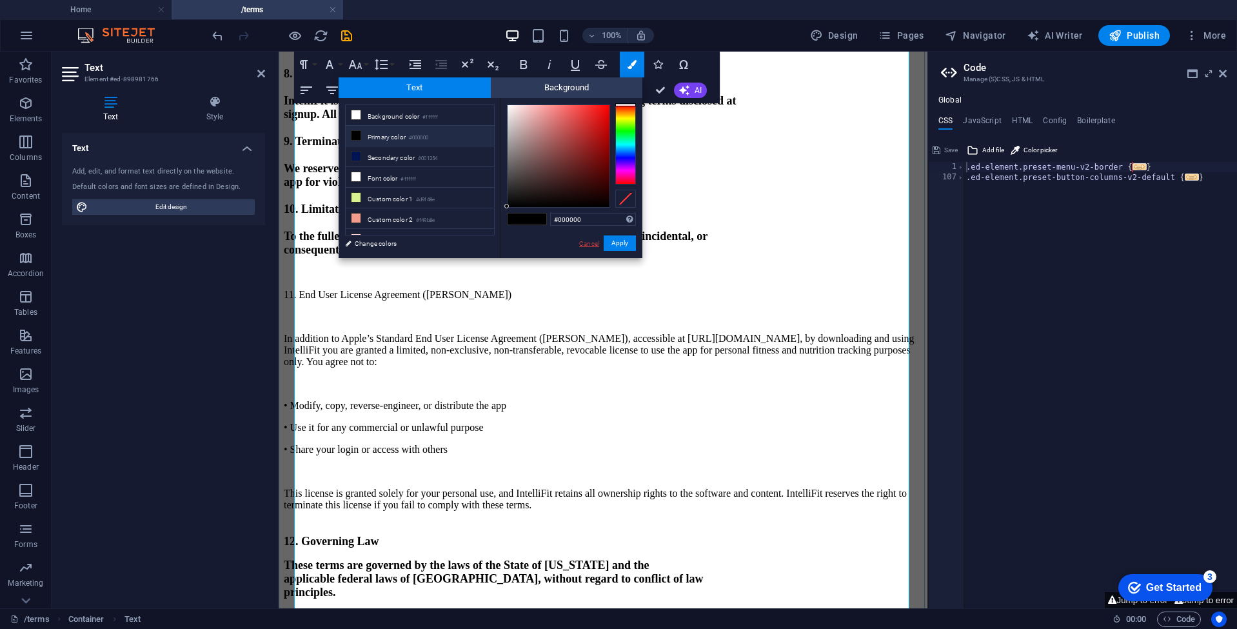
click at [594, 247] on link "Cancel" at bounding box center [589, 244] width 23 height 10
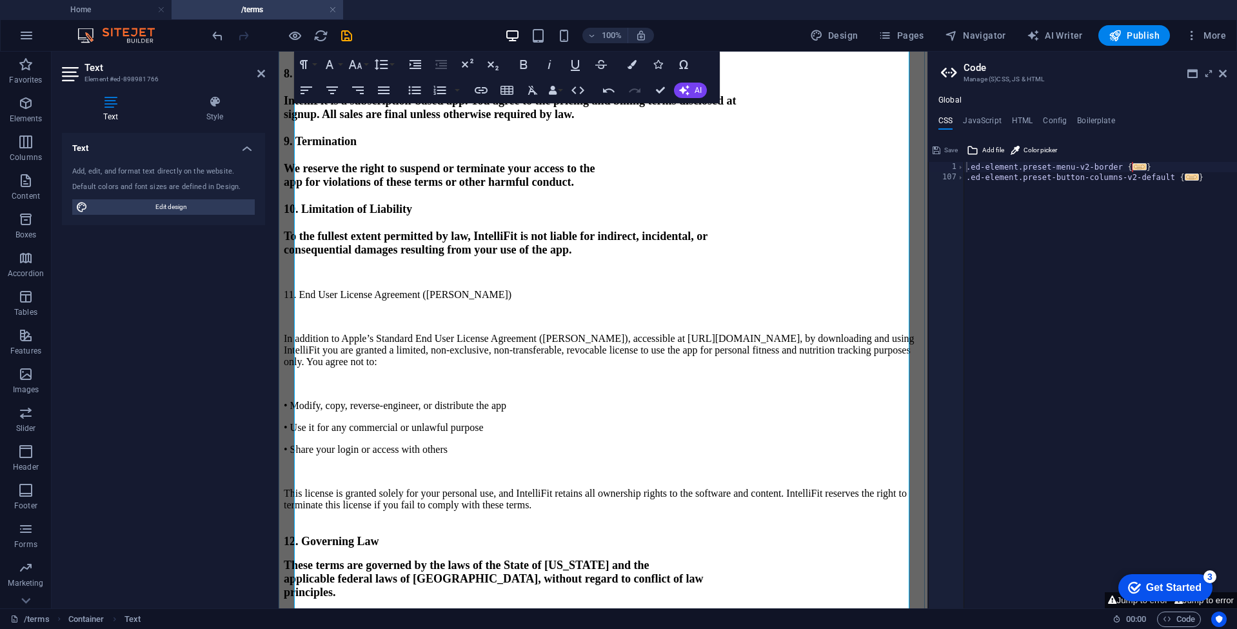
click at [446, 243] on strong "To the fullest extent permitted by law, IntelliFit is not liable for indirect, …" at bounding box center [496, 236] width 424 height 13
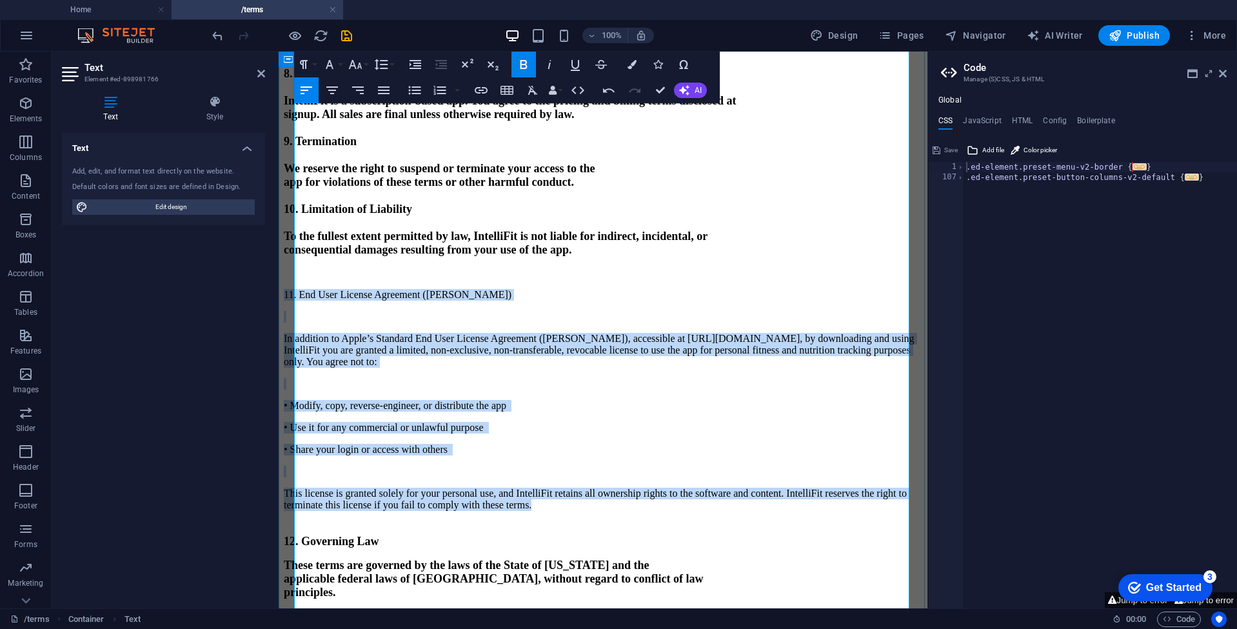
drag, startPoint x: 736, startPoint y: 557, endPoint x: 285, endPoint y: 391, distance: 481.3
click at [521, 63] on icon "button" at bounding box center [524, 64] width 7 height 9
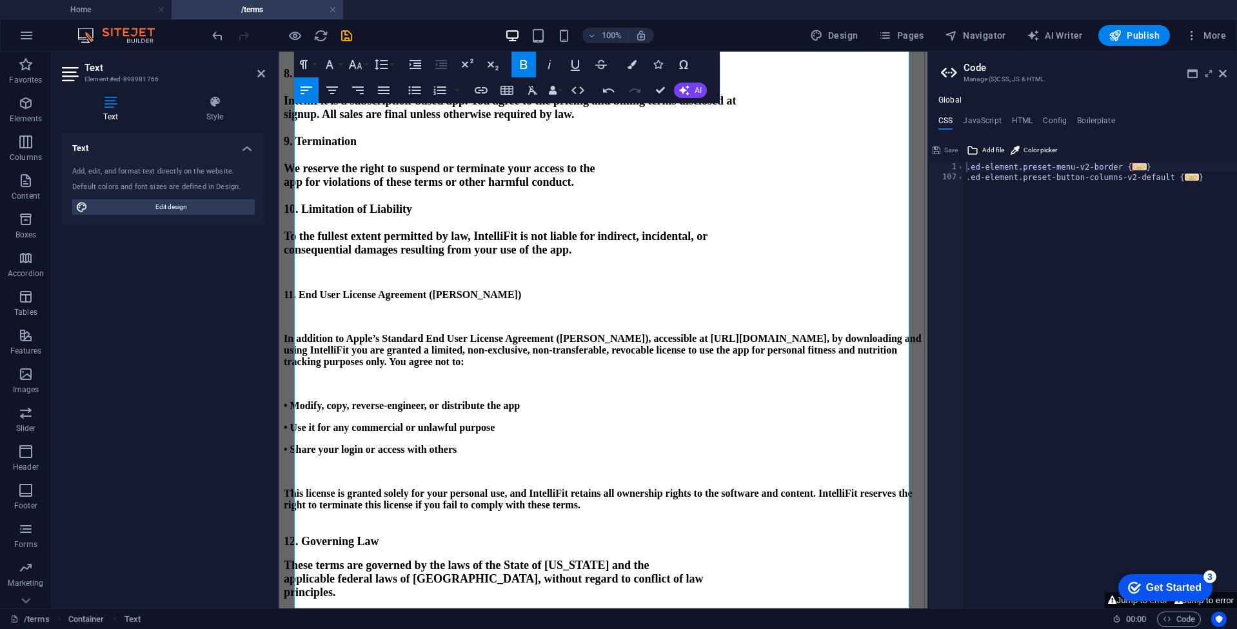
click at [530, 301] on p "11. End User License Agreement ([PERSON_NAME])" at bounding box center [603, 295] width 639 height 12
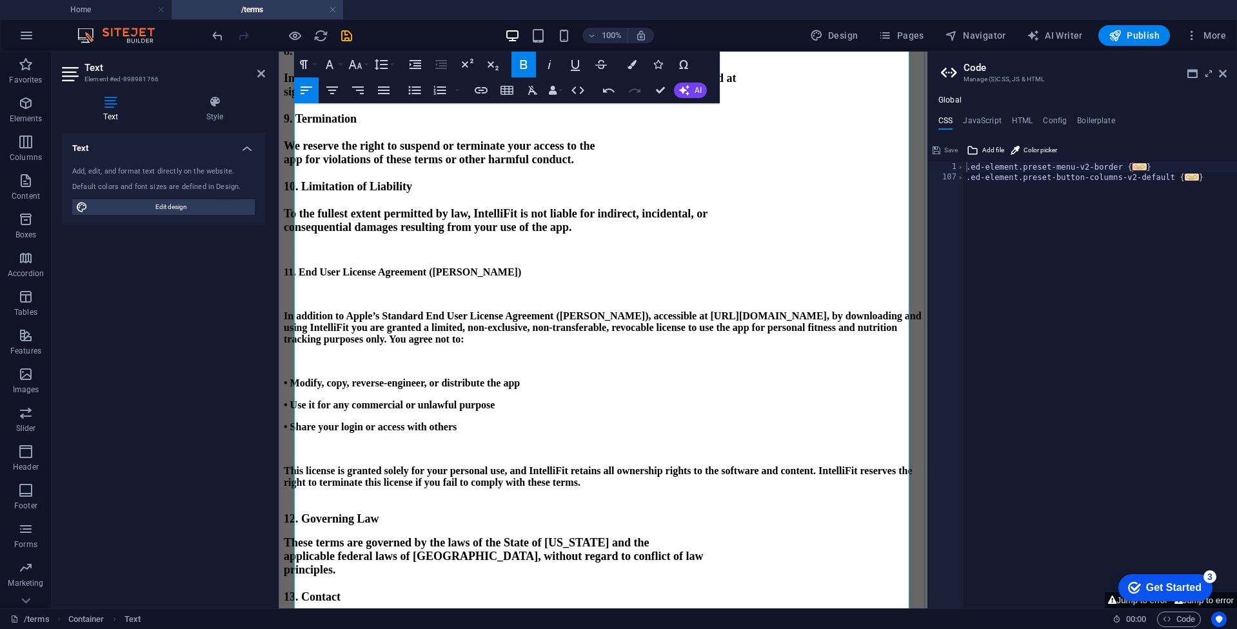
scroll to position [922, 0]
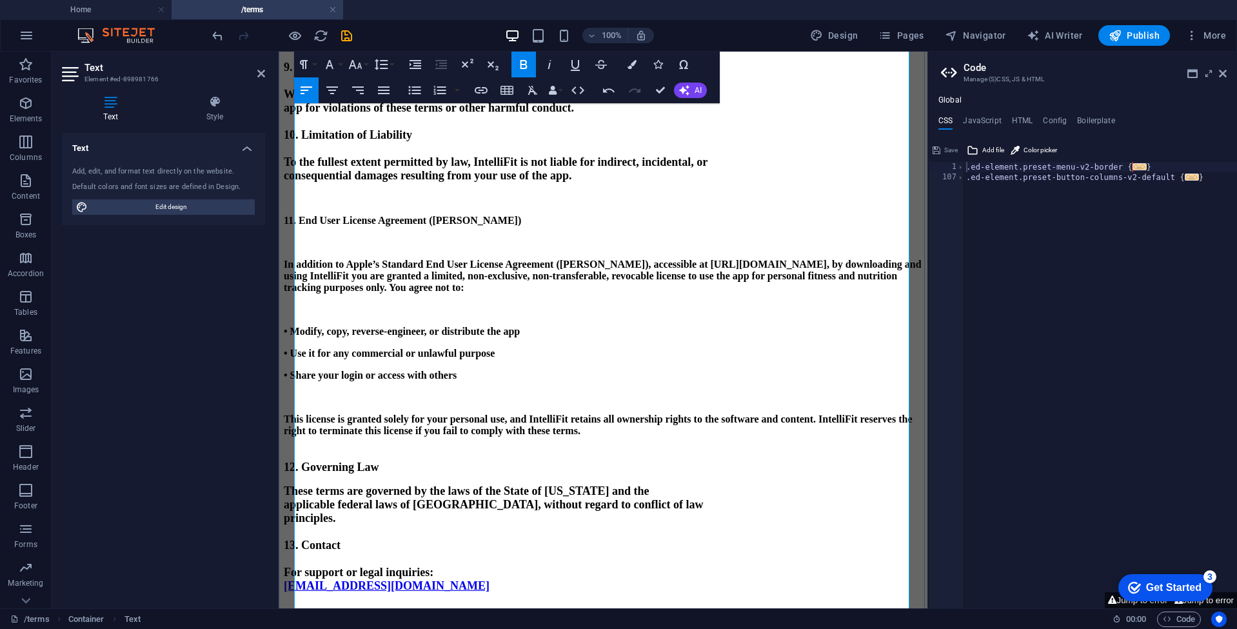
click at [483, 511] on strong "applicable federal laws of [GEOGRAPHIC_DATA], without regard to conflict of law" at bounding box center [493, 504] width 419 height 13
click at [472, 437] on p "This license is granted solely for your personal use, and IntelliFit retains al…" at bounding box center [603, 425] width 639 height 23
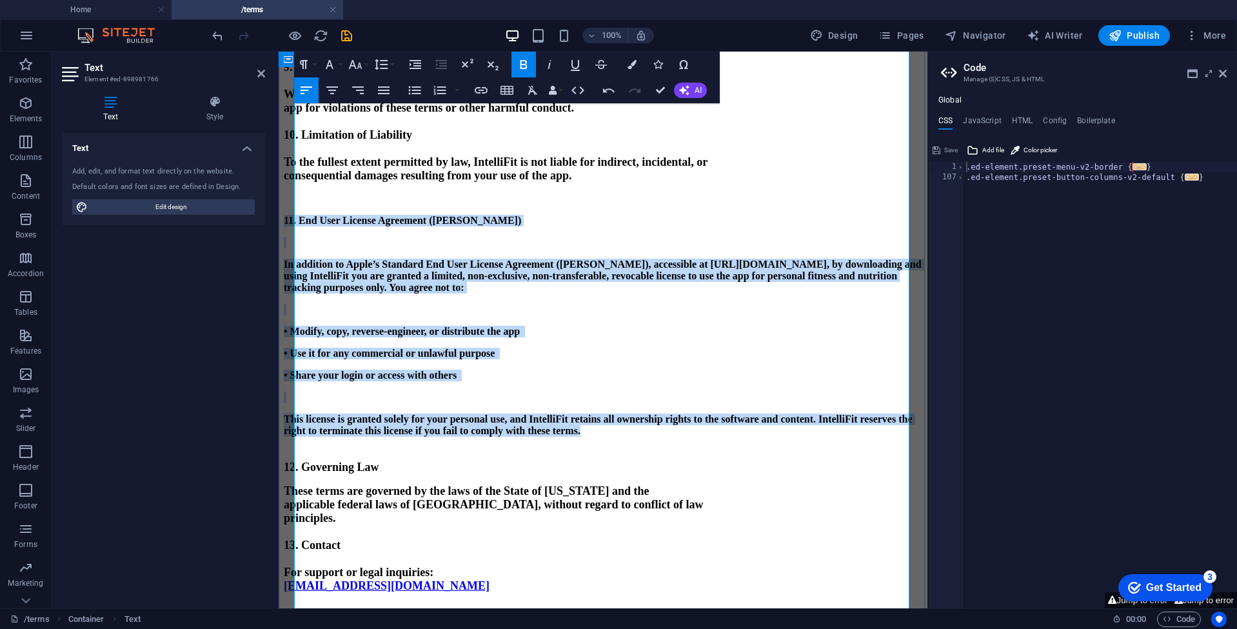
drag, startPoint x: 752, startPoint y: 469, endPoint x: 290, endPoint y: 297, distance: 492.8
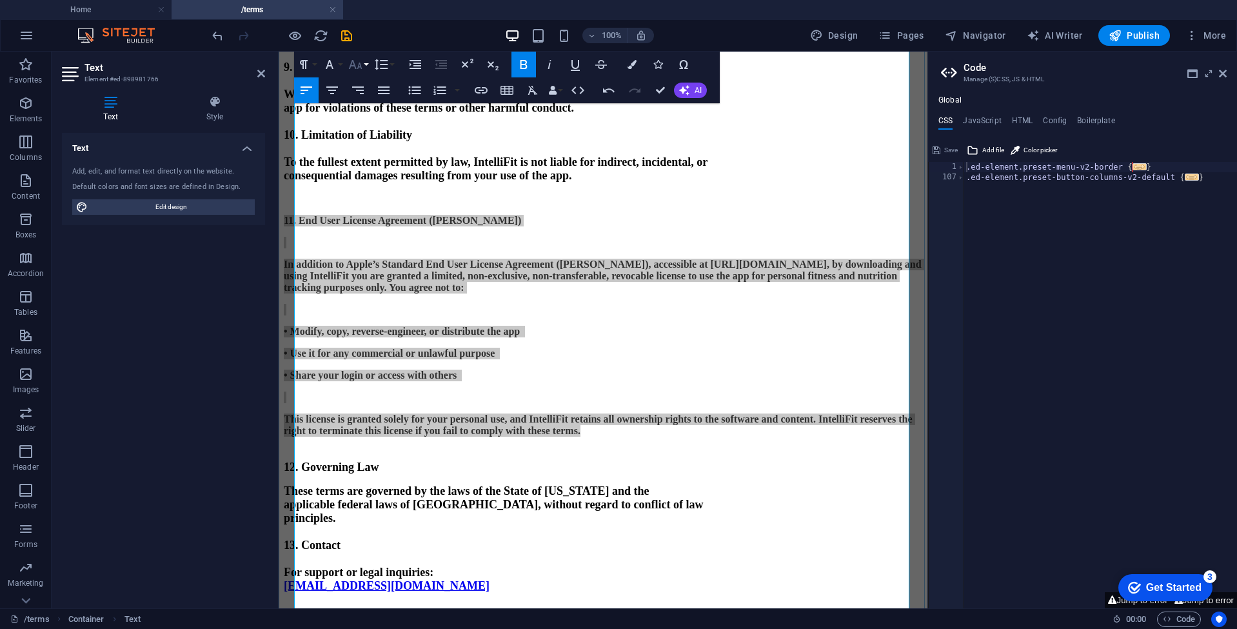
click at [354, 63] on icon "button" at bounding box center [356, 64] width 14 height 9
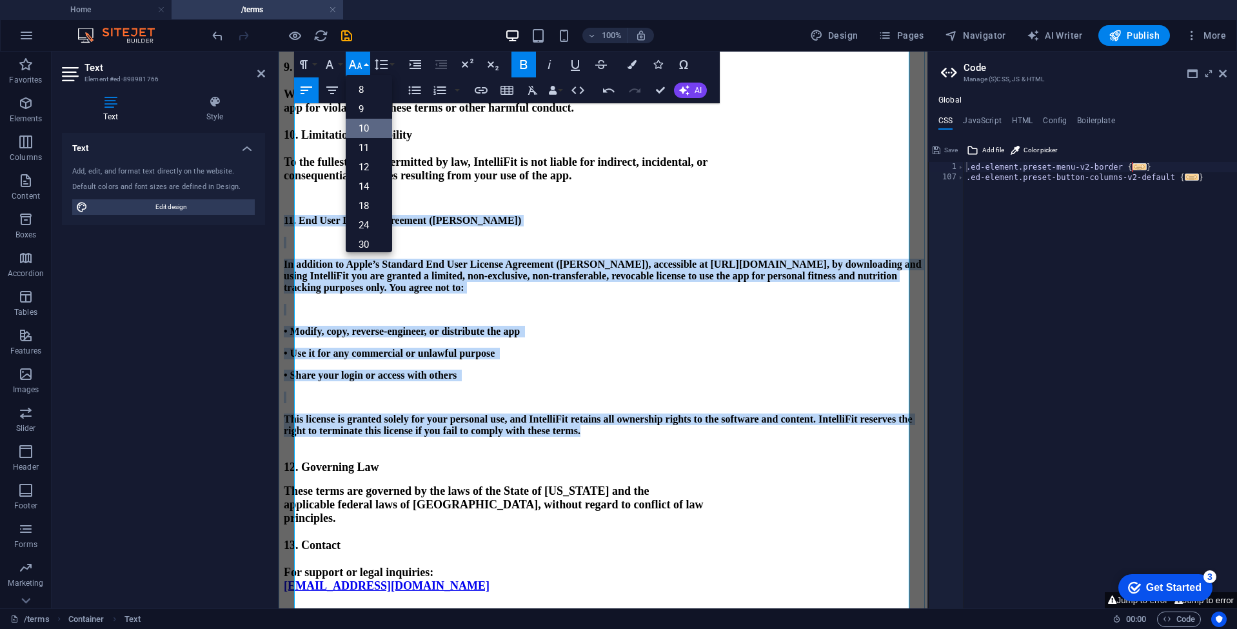
click at [363, 130] on link "10" at bounding box center [369, 128] width 46 height 19
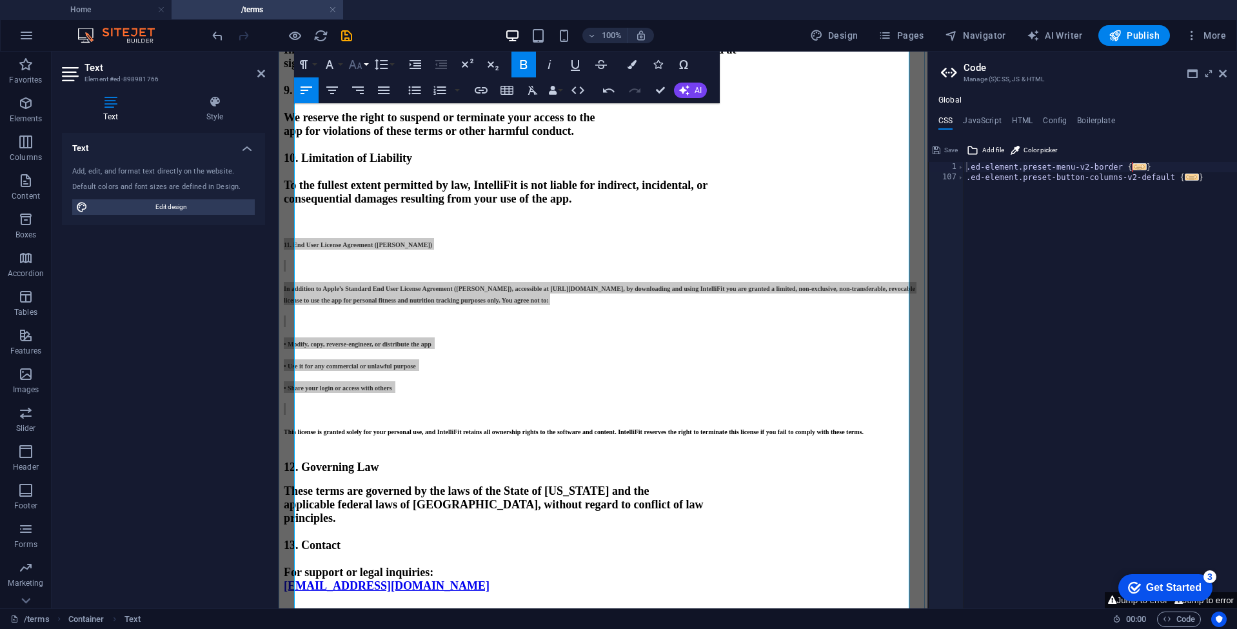
click at [353, 59] on icon "button" at bounding box center [355, 64] width 15 height 15
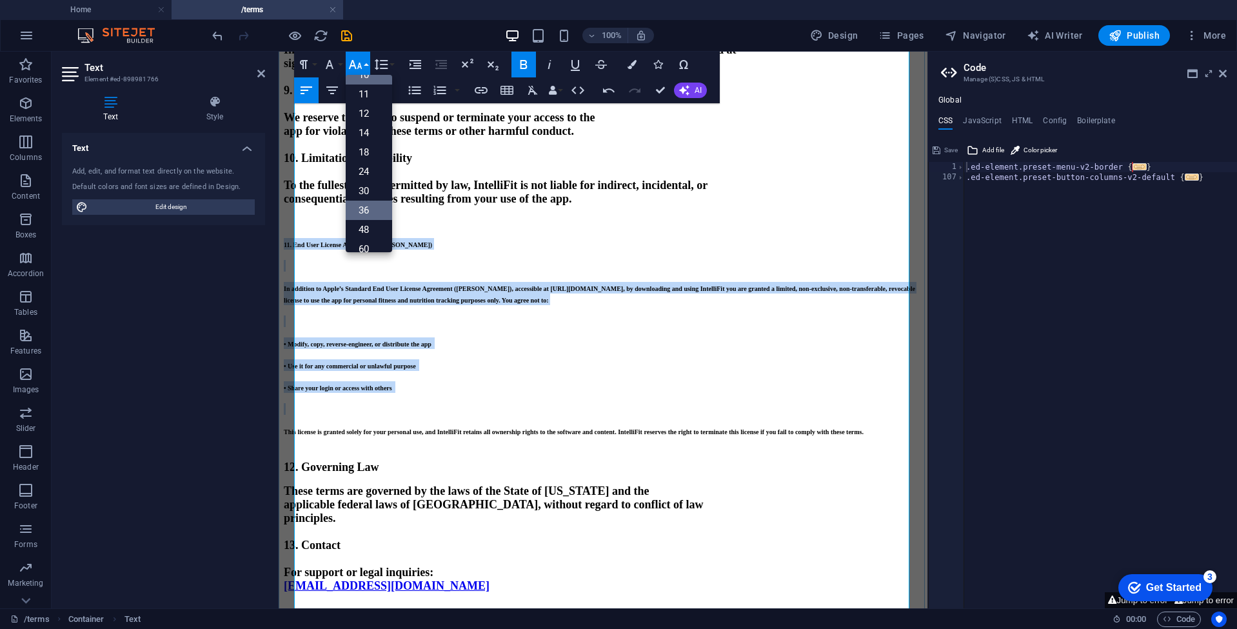
click at [365, 210] on link "36" at bounding box center [369, 210] width 46 height 19
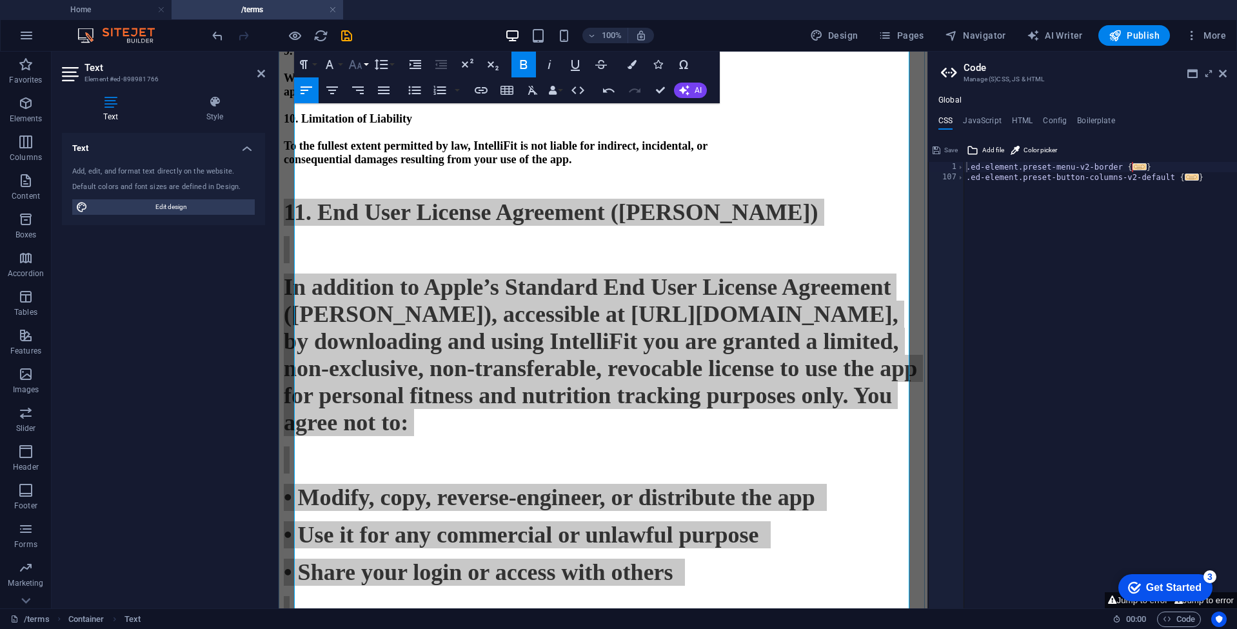
click at [354, 64] on icon "button" at bounding box center [356, 64] width 14 height 9
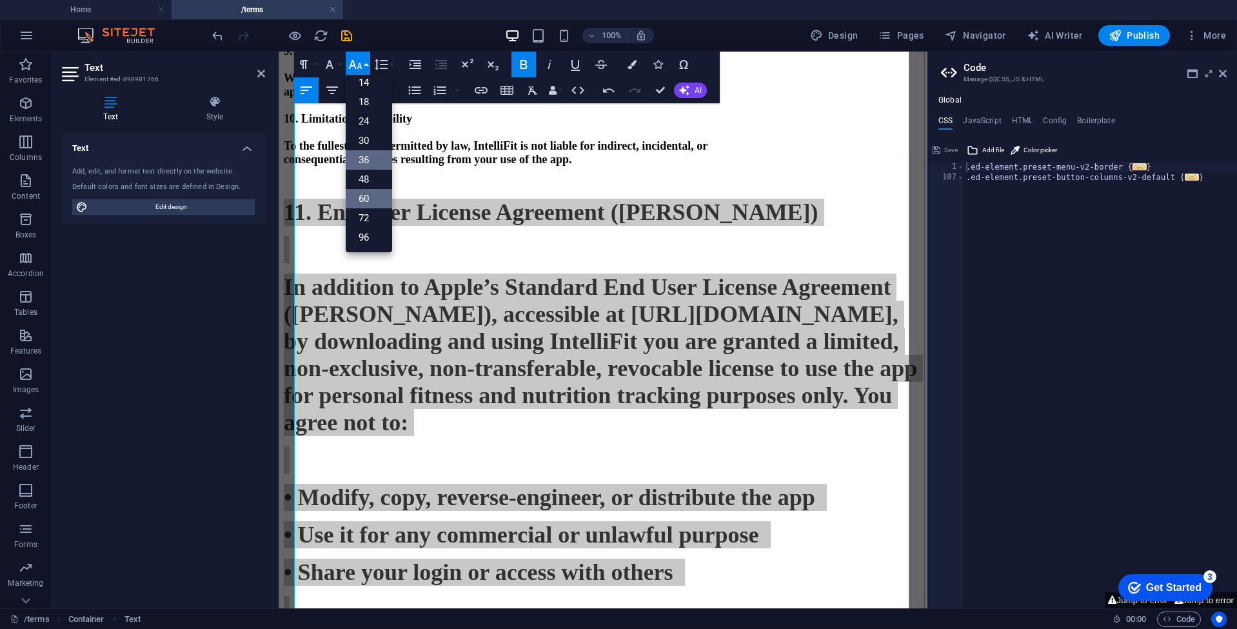
scroll to position [104, 0]
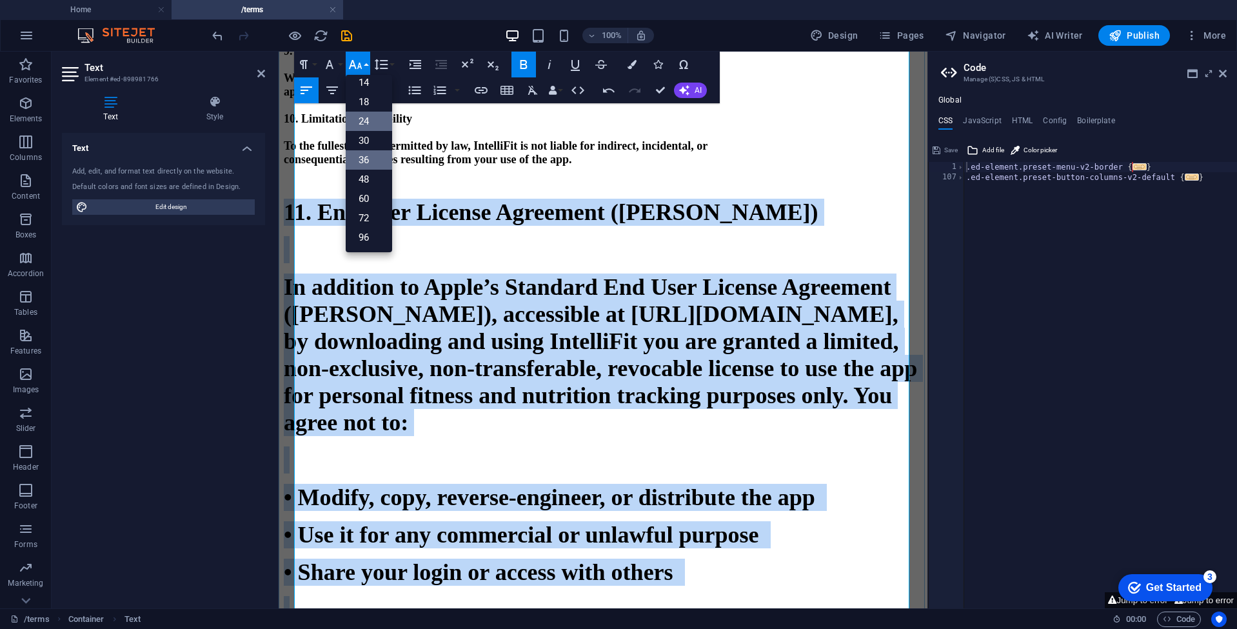
click at [366, 124] on link "24" at bounding box center [369, 121] width 46 height 19
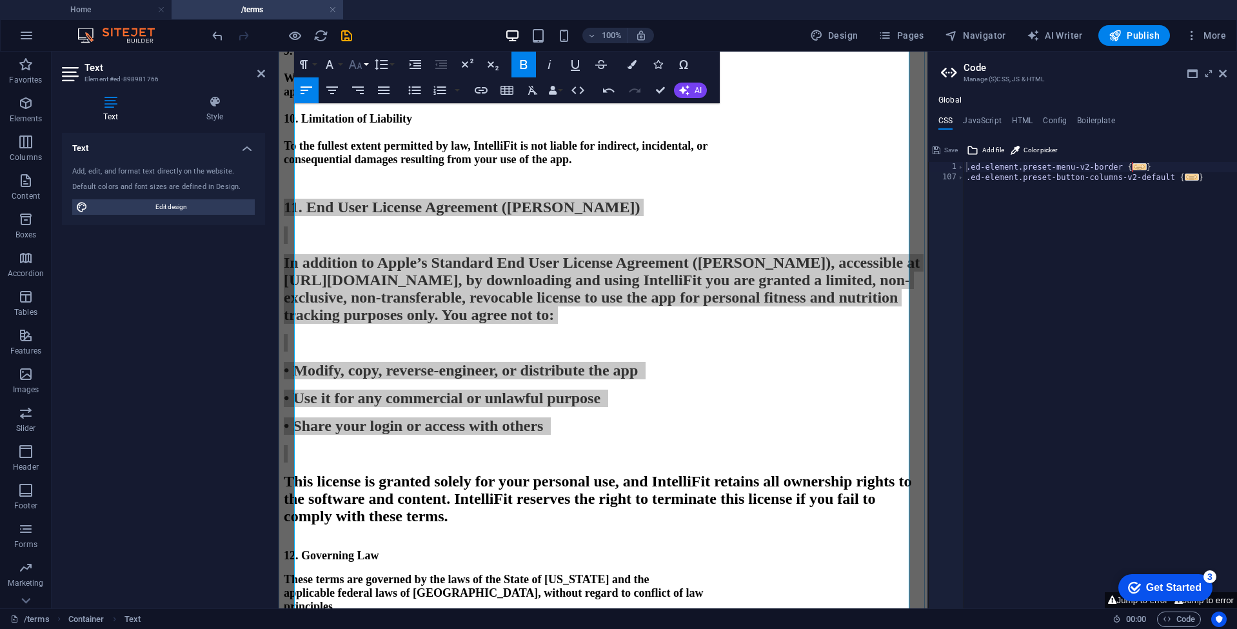
click at [359, 70] on icon "button" at bounding box center [355, 64] width 15 height 15
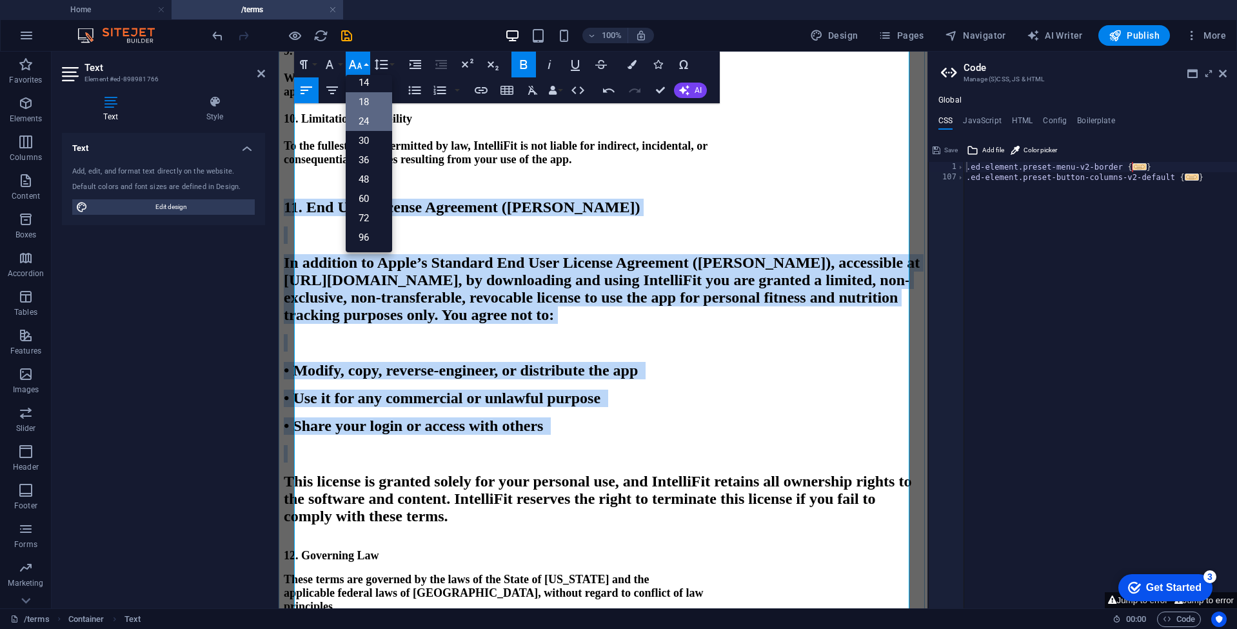
click at [368, 104] on link "18" at bounding box center [369, 101] width 46 height 19
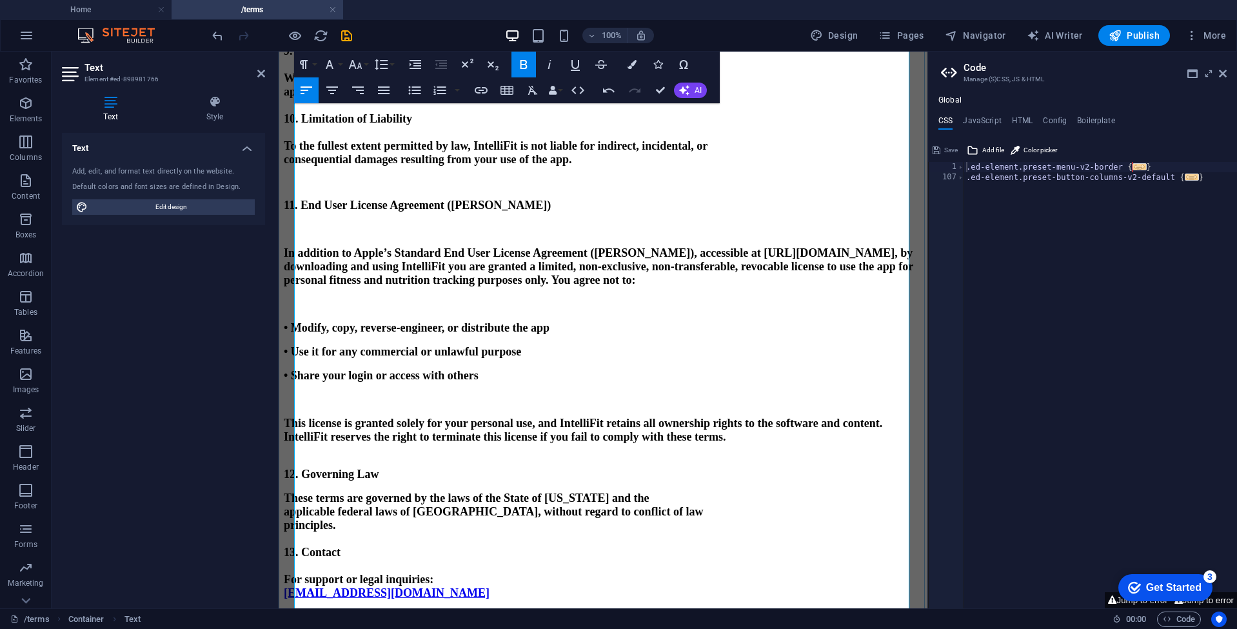
click at [480, 311] on p at bounding box center [603, 304] width 639 height 14
click at [626, 311] on p at bounding box center [603, 304] width 639 height 14
click at [617, 311] on p at bounding box center [603, 304] width 639 height 14
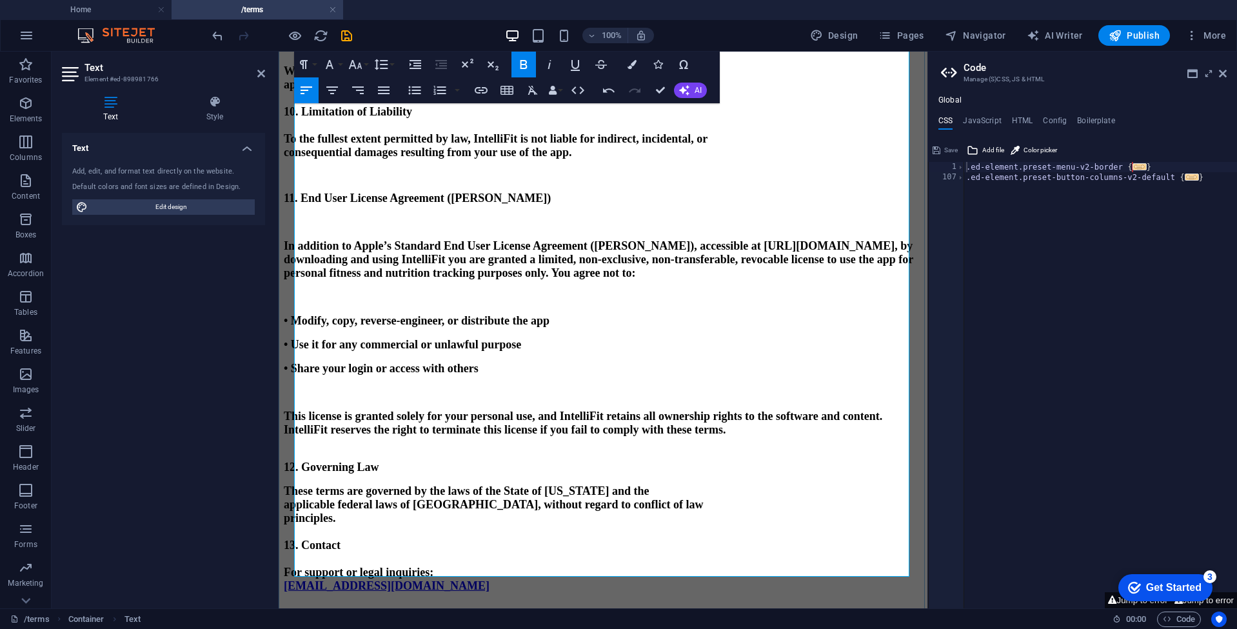
scroll to position [1050, 0]
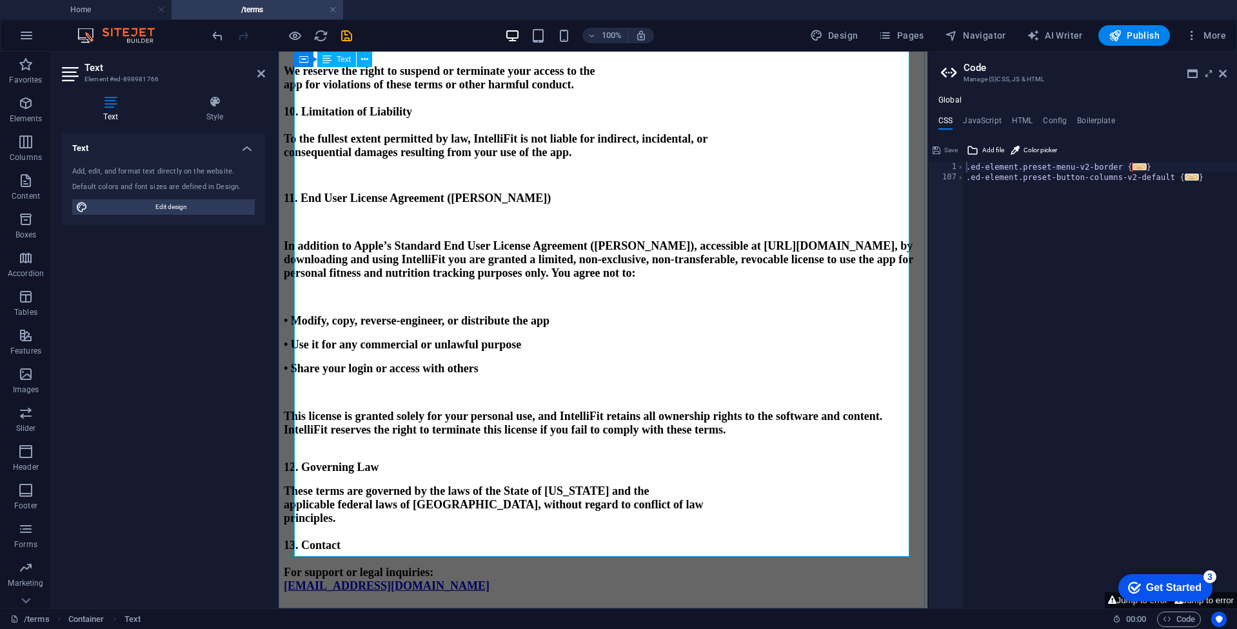
click at [614, 461] on p "12. Governing Law" at bounding box center [603, 468] width 639 height 14
click at [580, 447] on p at bounding box center [603, 454] width 639 height 14
click at [593, 447] on p at bounding box center [603, 454] width 639 height 14
click at [568, 461] on p "12. Governing Law" at bounding box center [603, 468] width 639 height 14
click at [561, 485] on strong "These terms are governed by the laws of the State of [US_STATE] and the" at bounding box center [466, 491] width 365 height 13
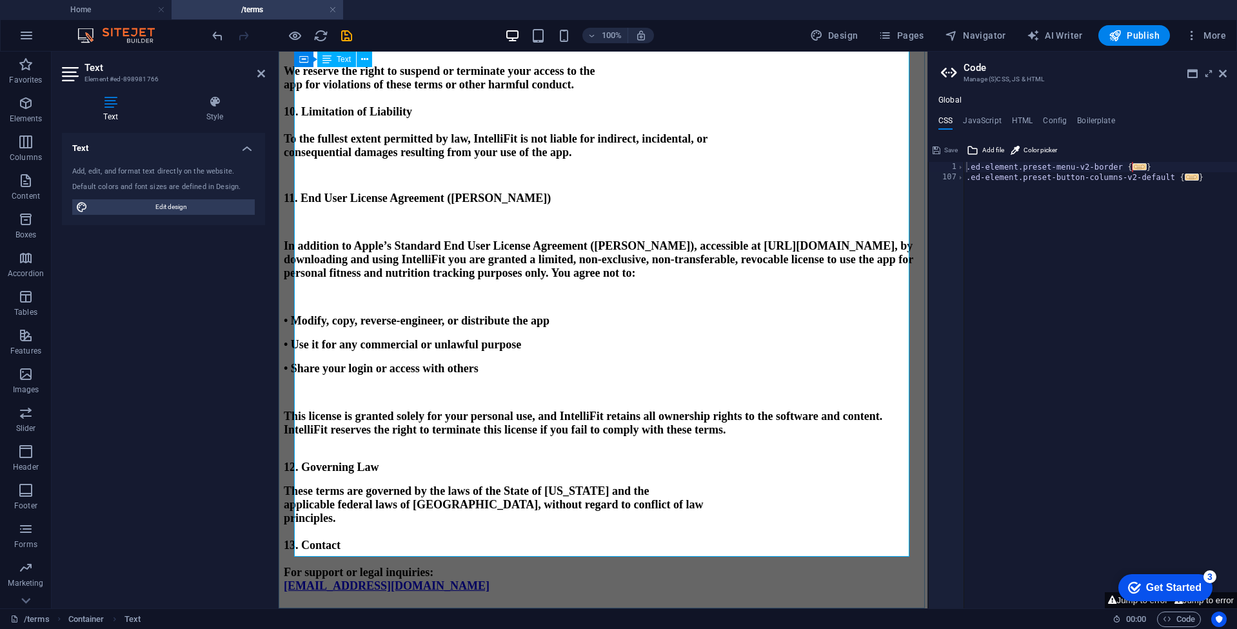
click at [554, 461] on p "12. Governing Law" at bounding box center [603, 468] width 639 height 14
click at [532, 474] on p at bounding box center [603, 479] width 639 height 10
click at [345, 34] on icon "save" at bounding box center [346, 35] width 15 height 15
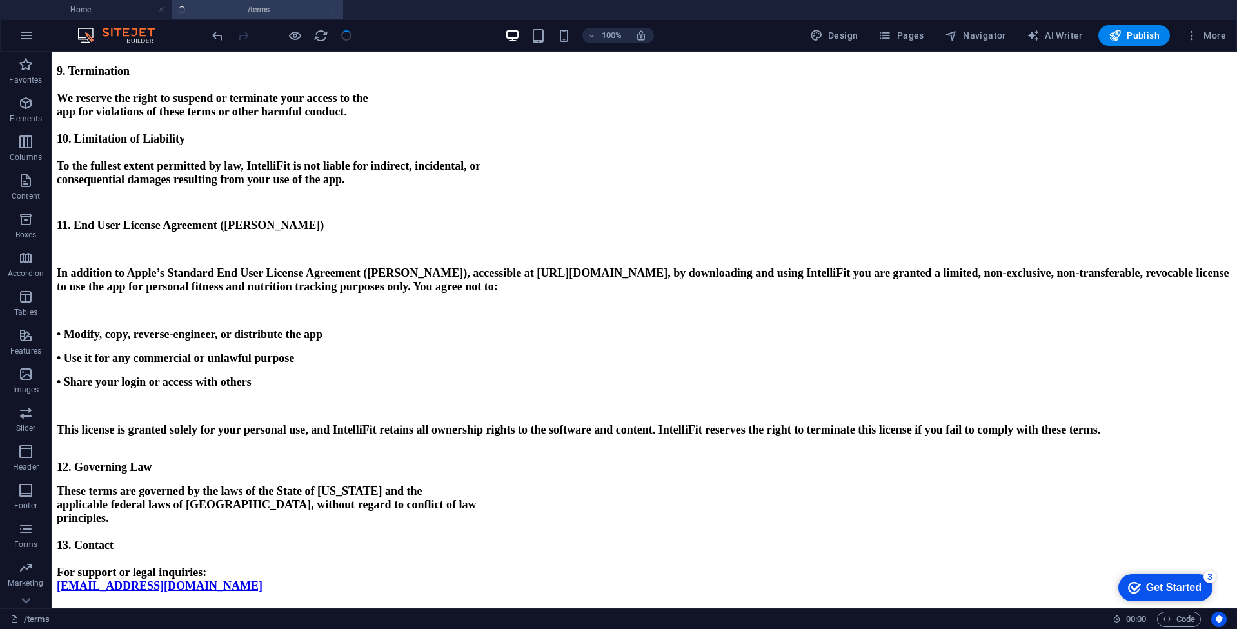
scroll to position [1032, 0]
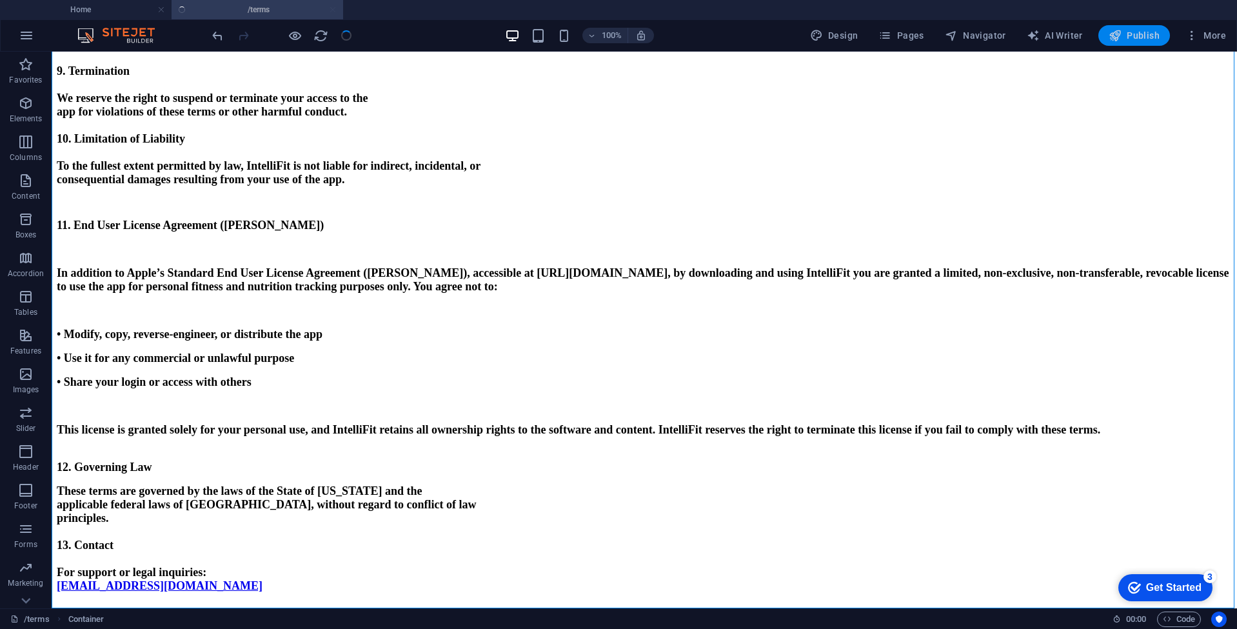
click at [1146, 39] on span "Publish" at bounding box center [1134, 35] width 51 height 13
